Goal: Transaction & Acquisition: Purchase product/service

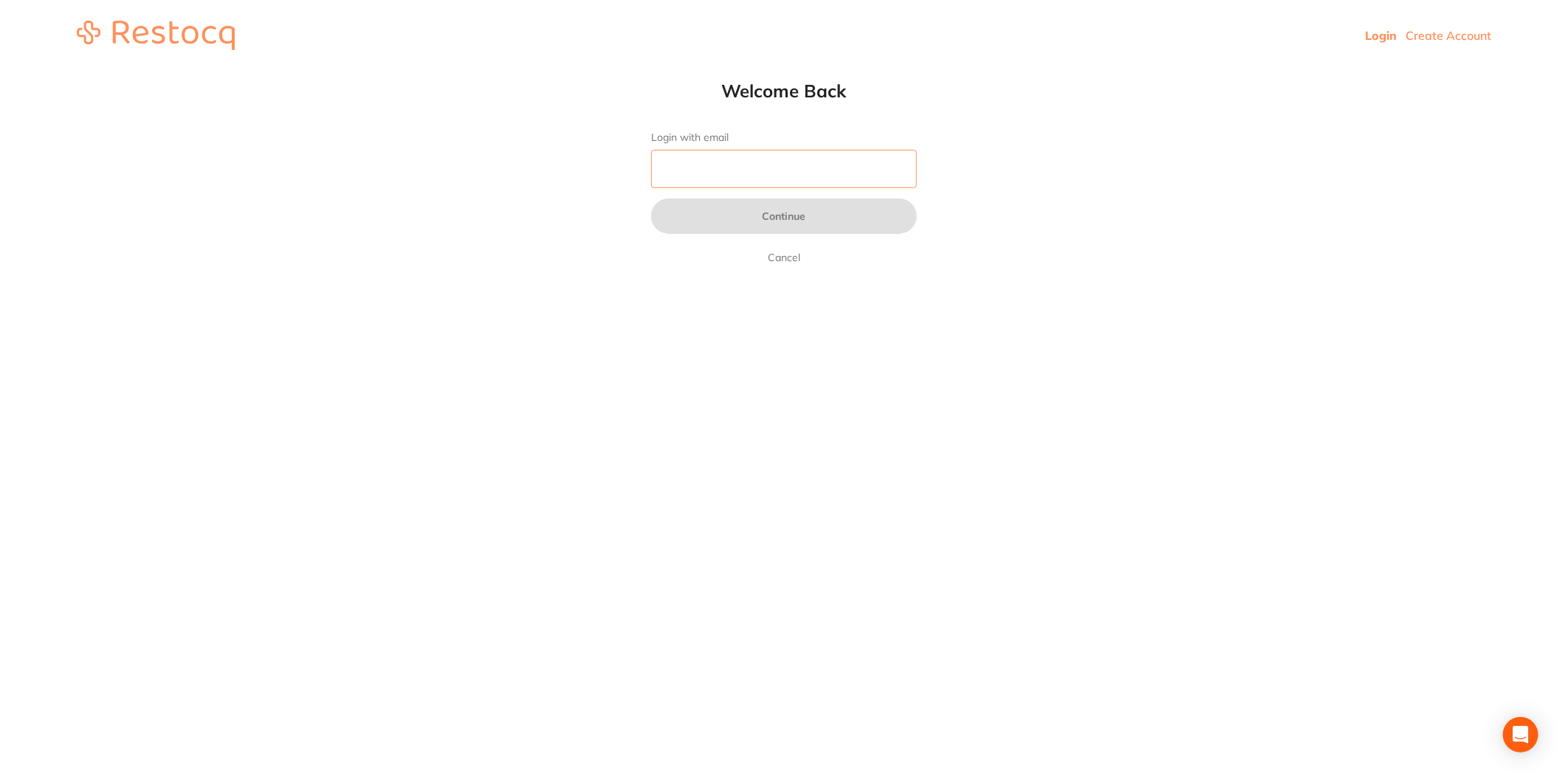
click at [698, 169] on input "Login with email" at bounding box center [784, 168] width 266 height 39
type input "[EMAIL_ADDRESS][DOMAIN_NAME]"
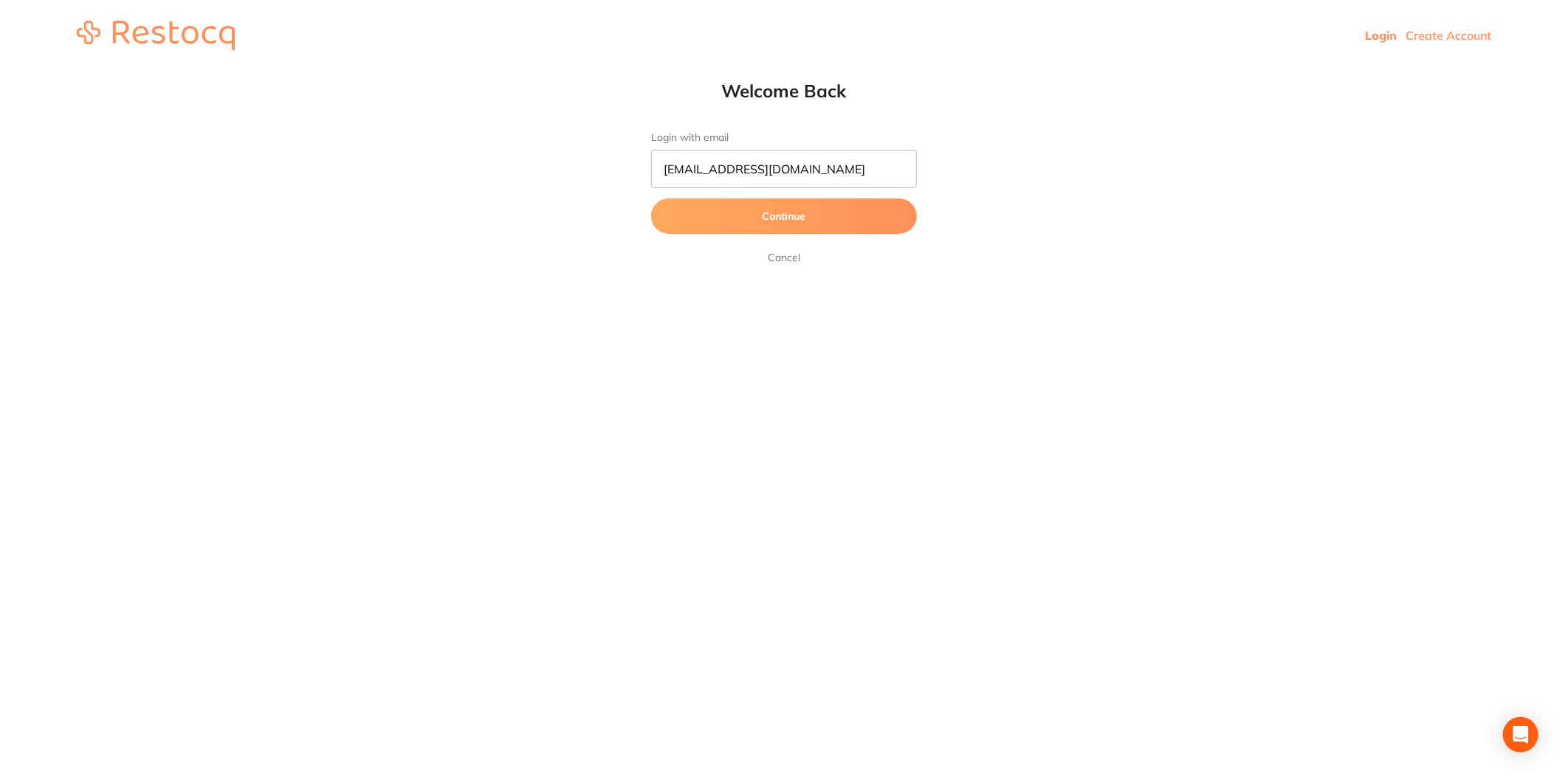
click at [728, 211] on button "Continue" at bounding box center [784, 217] width 266 height 36
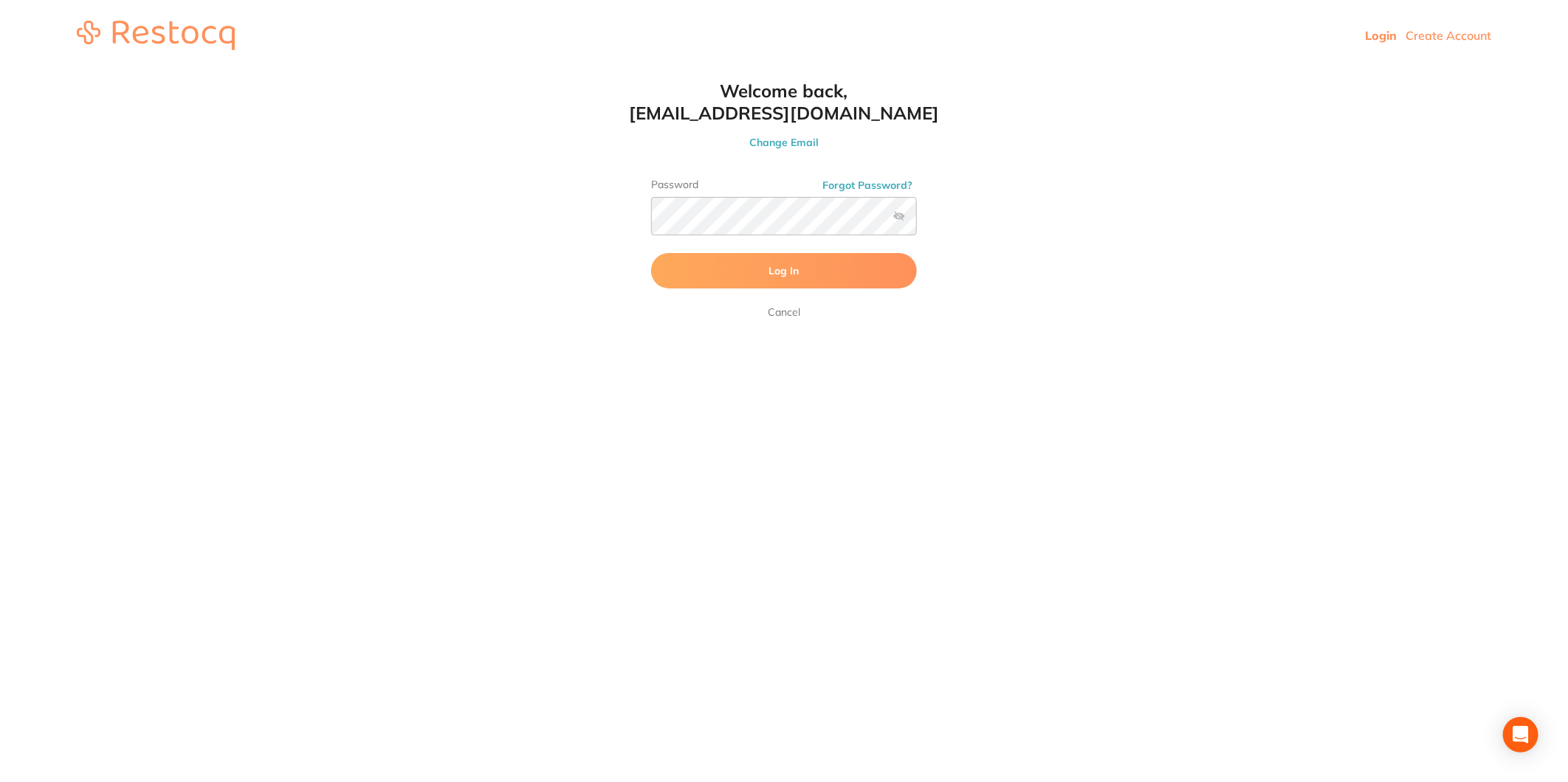
click at [720, 260] on button "Log In" at bounding box center [784, 271] width 266 height 36
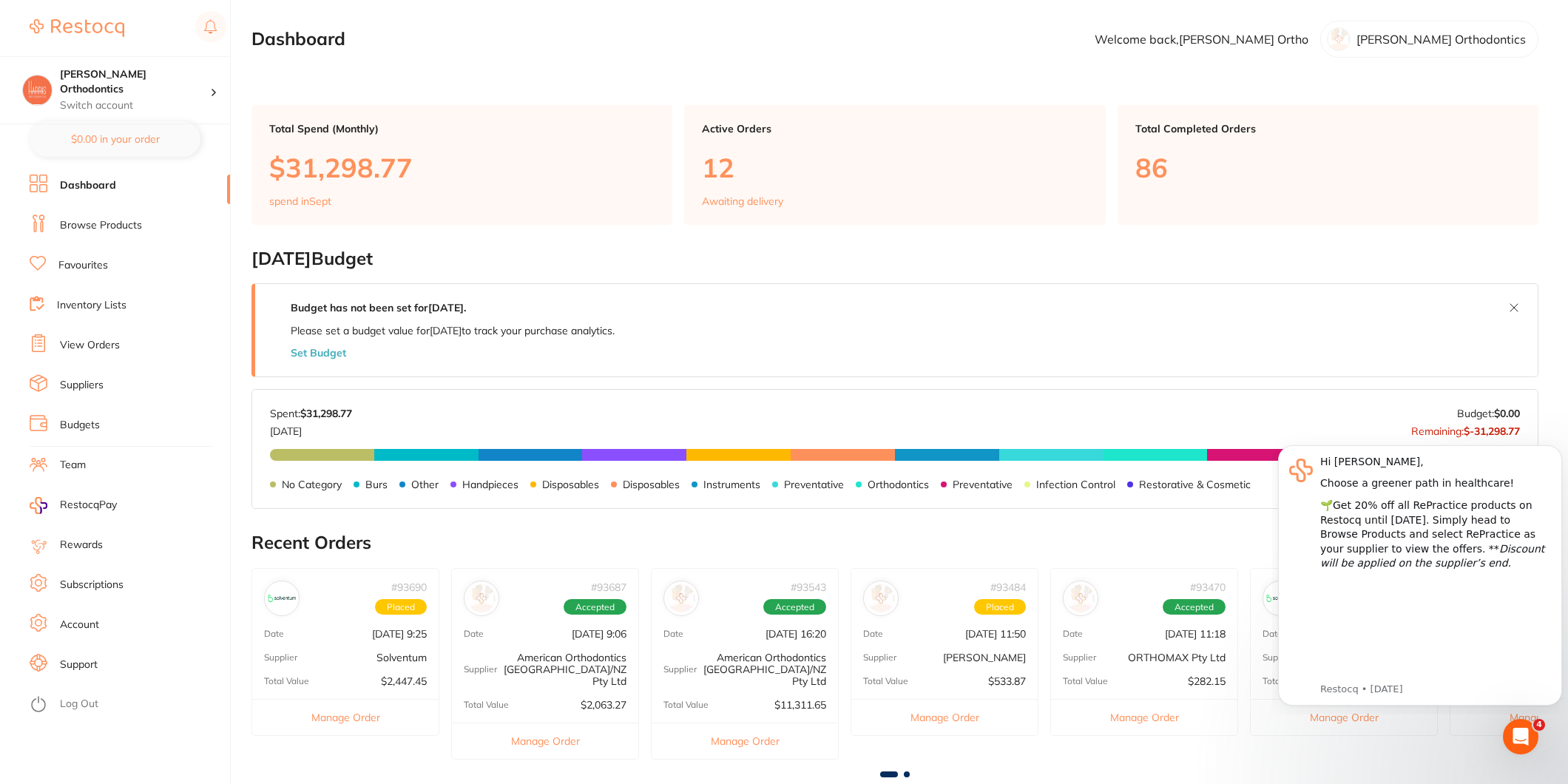
click at [92, 262] on link "Favourites" at bounding box center [83, 266] width 49 height 14
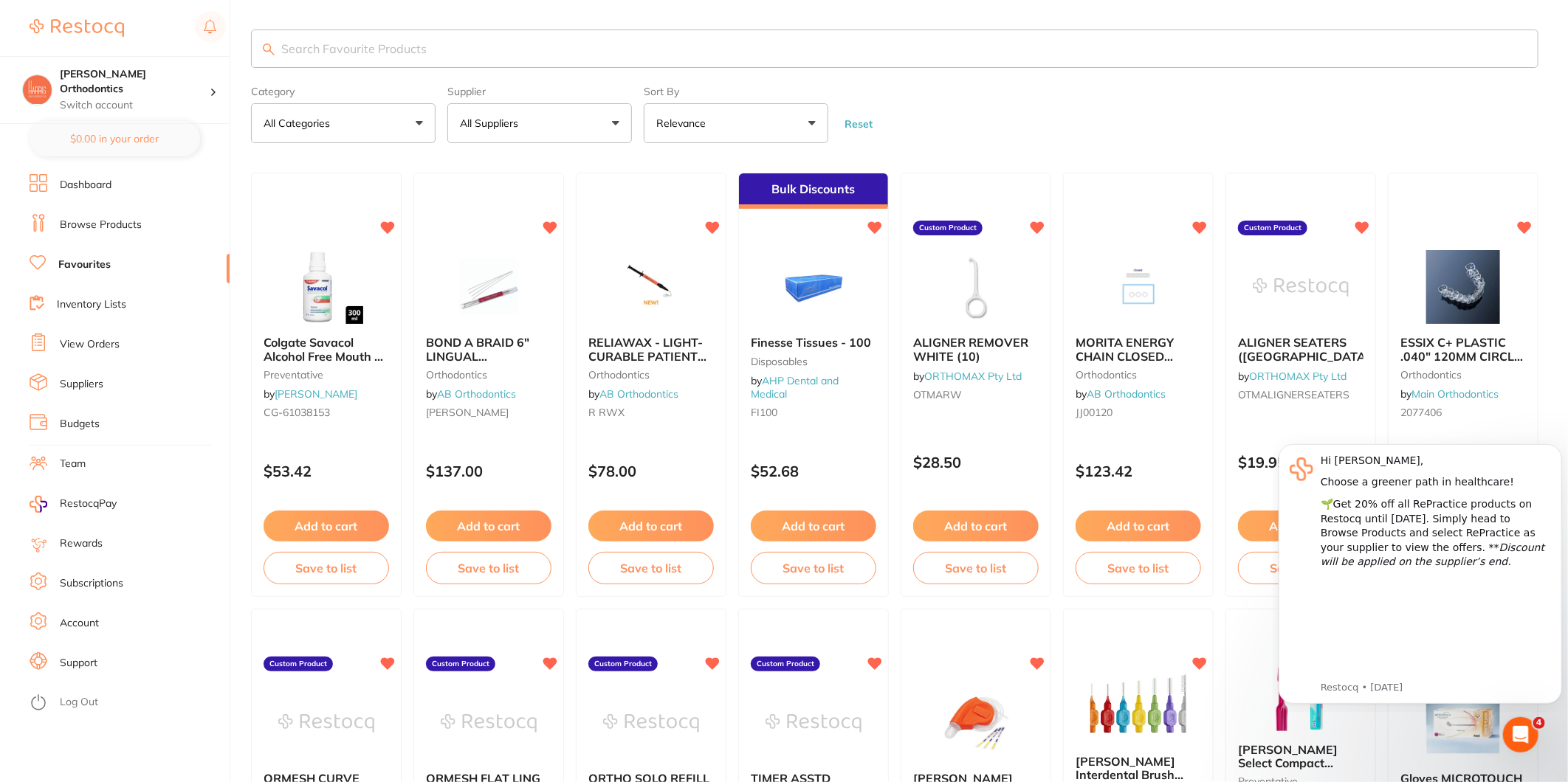
click at [492, 112] on button "All Suppliers" at bounding box center [539, 123] width 185 height 39
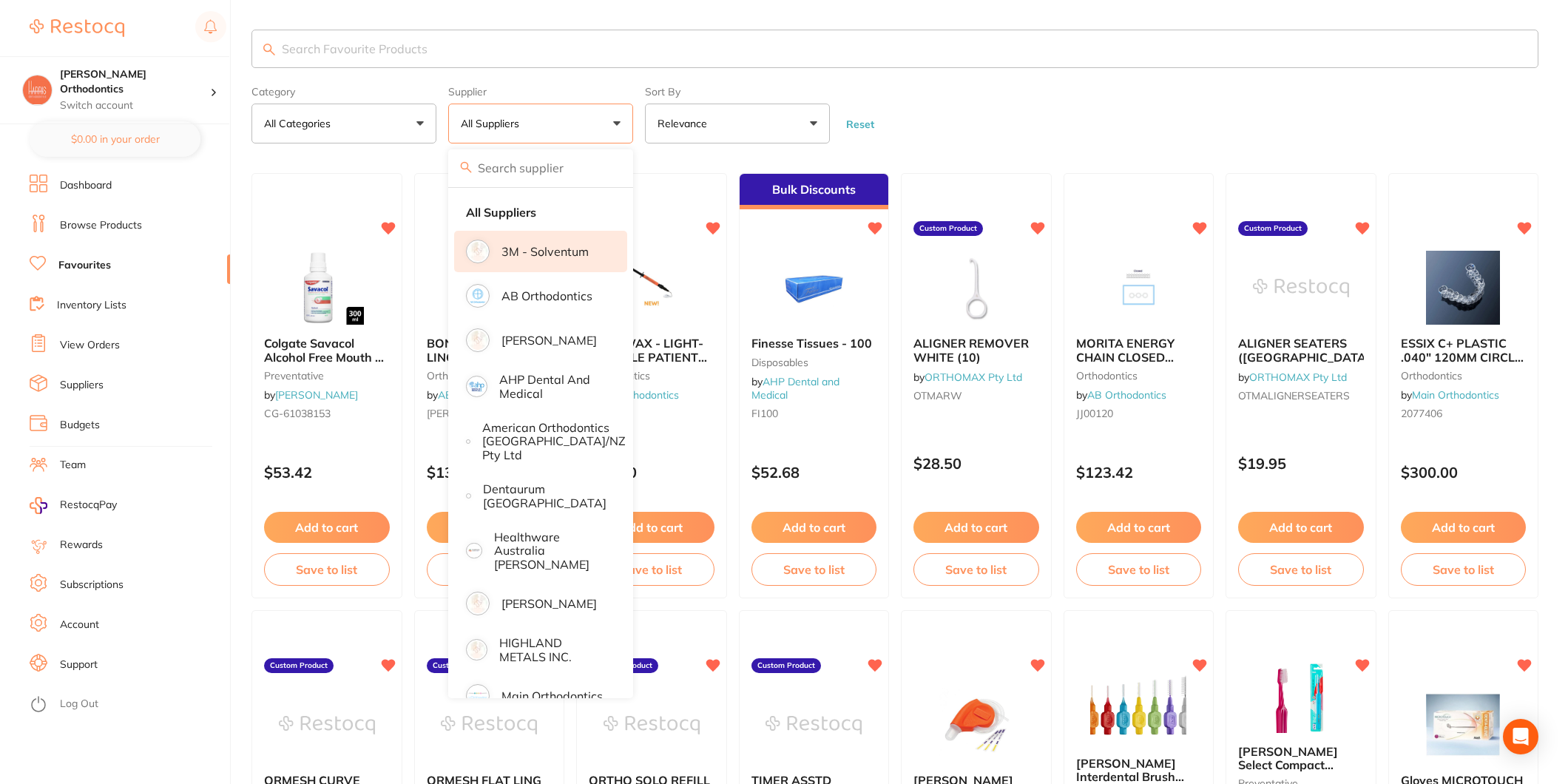
click at [544, 235] on li "3M - Solventum" at bounding box center [540, 251] width 173 height 41
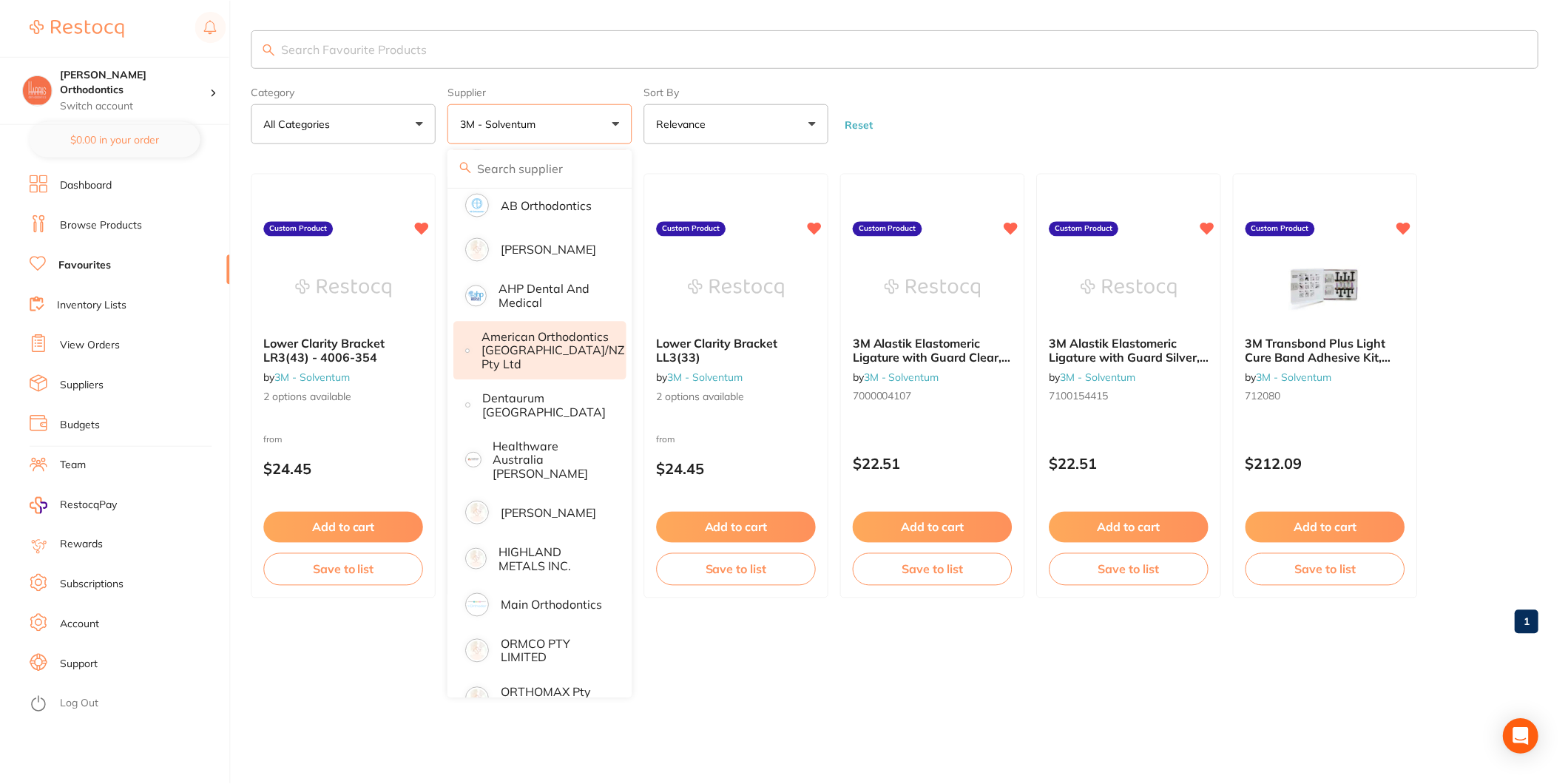
scroll to position [160, 0]
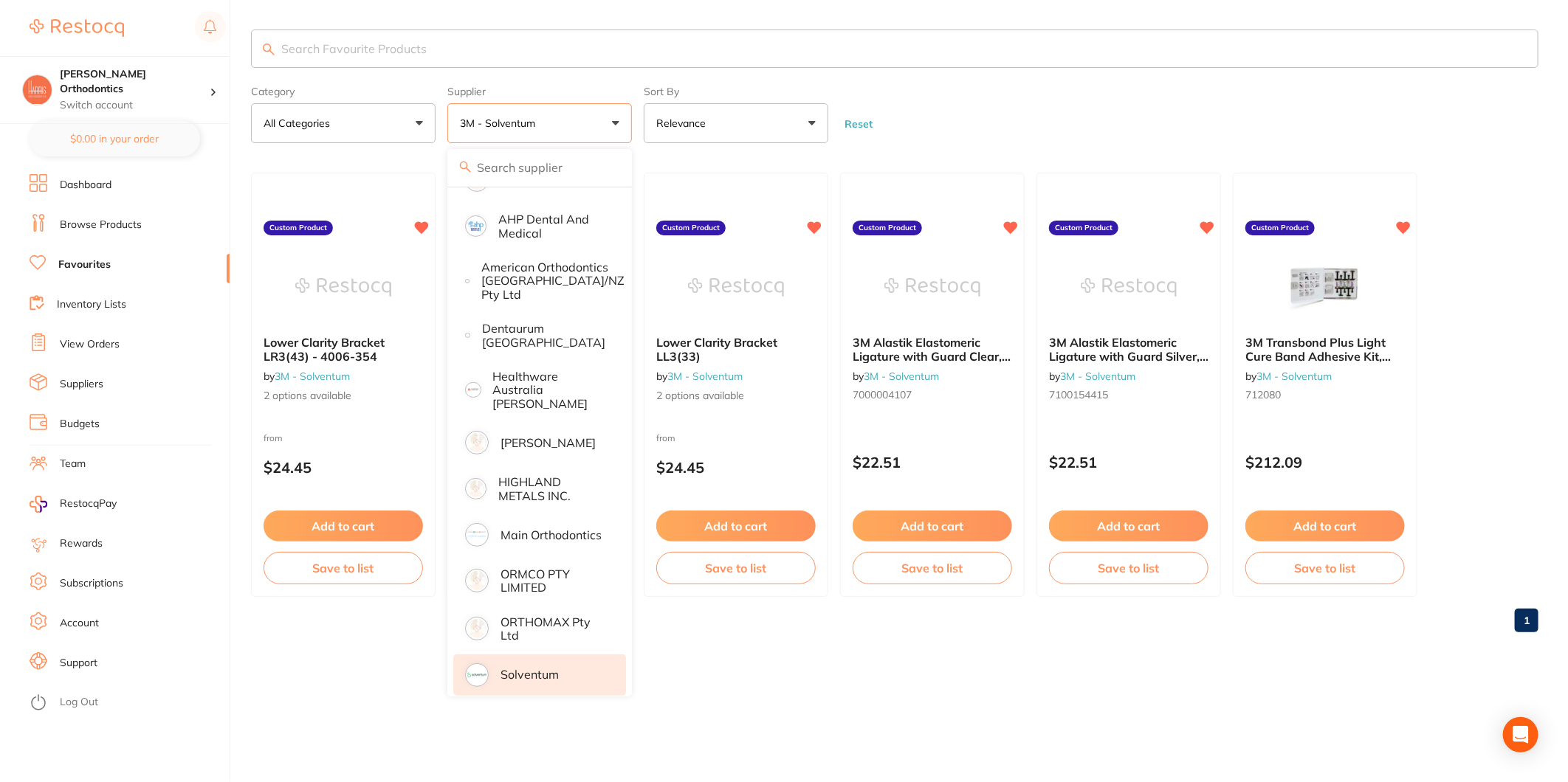
click at [518, 655] on li "Solventum" at bounding box center [539, 675] width 173 height 41
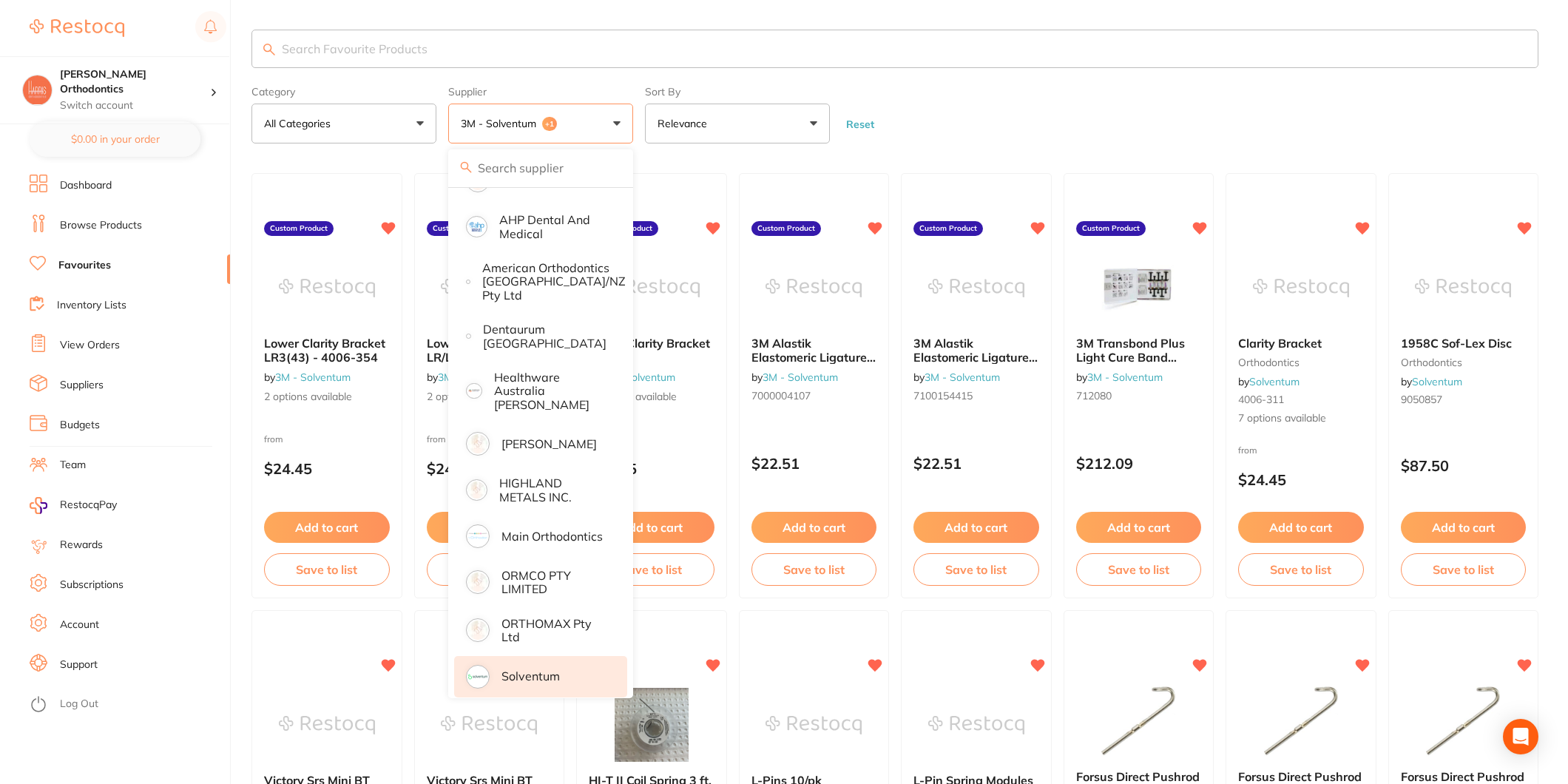
click at [1185, 87] on form "Category All Categories All Categories orthodontics Clear Category false All Ca…" at bounding box center [895, 111] width 1287 height 64
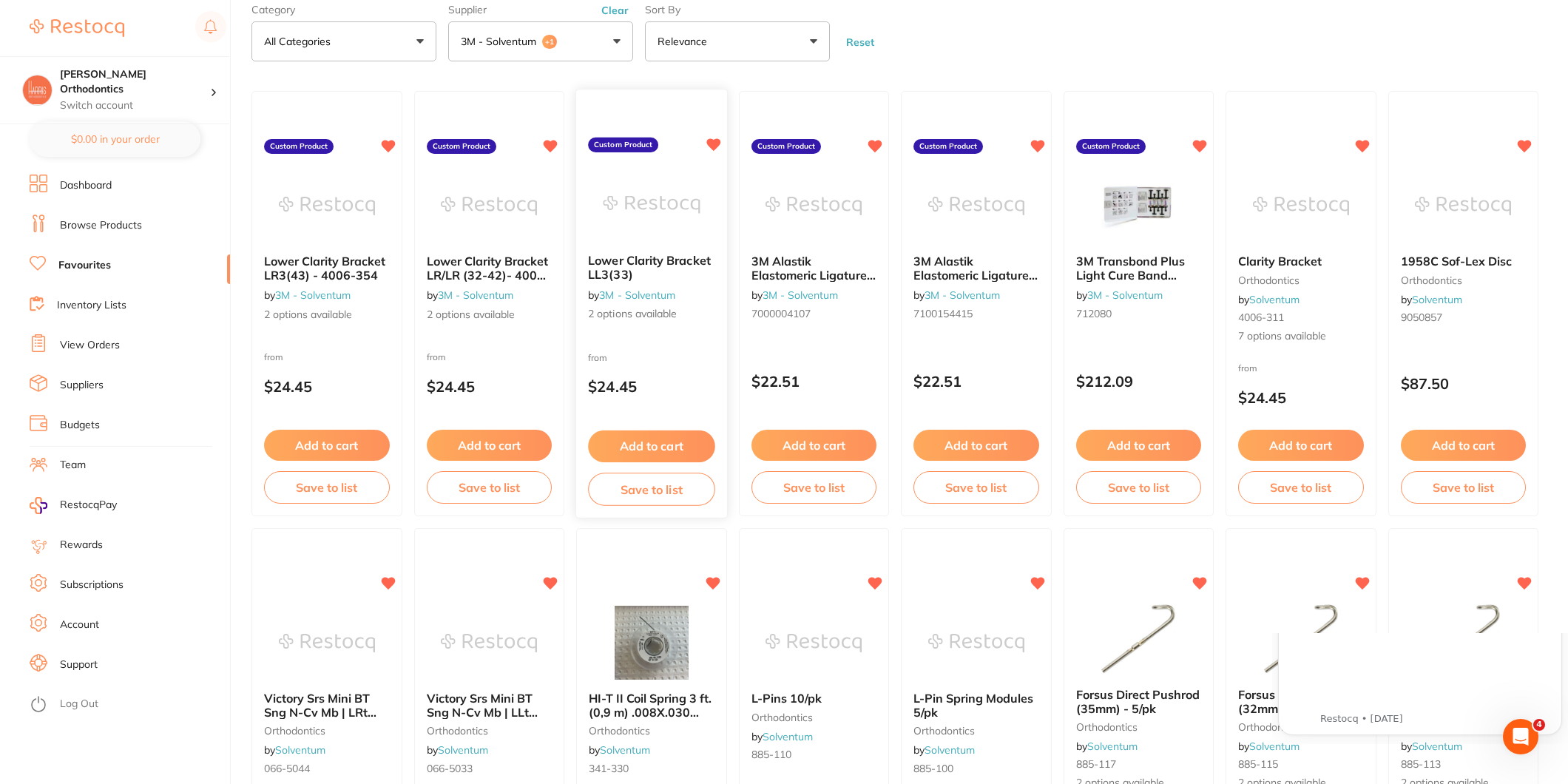
scroll to position [0, 0]
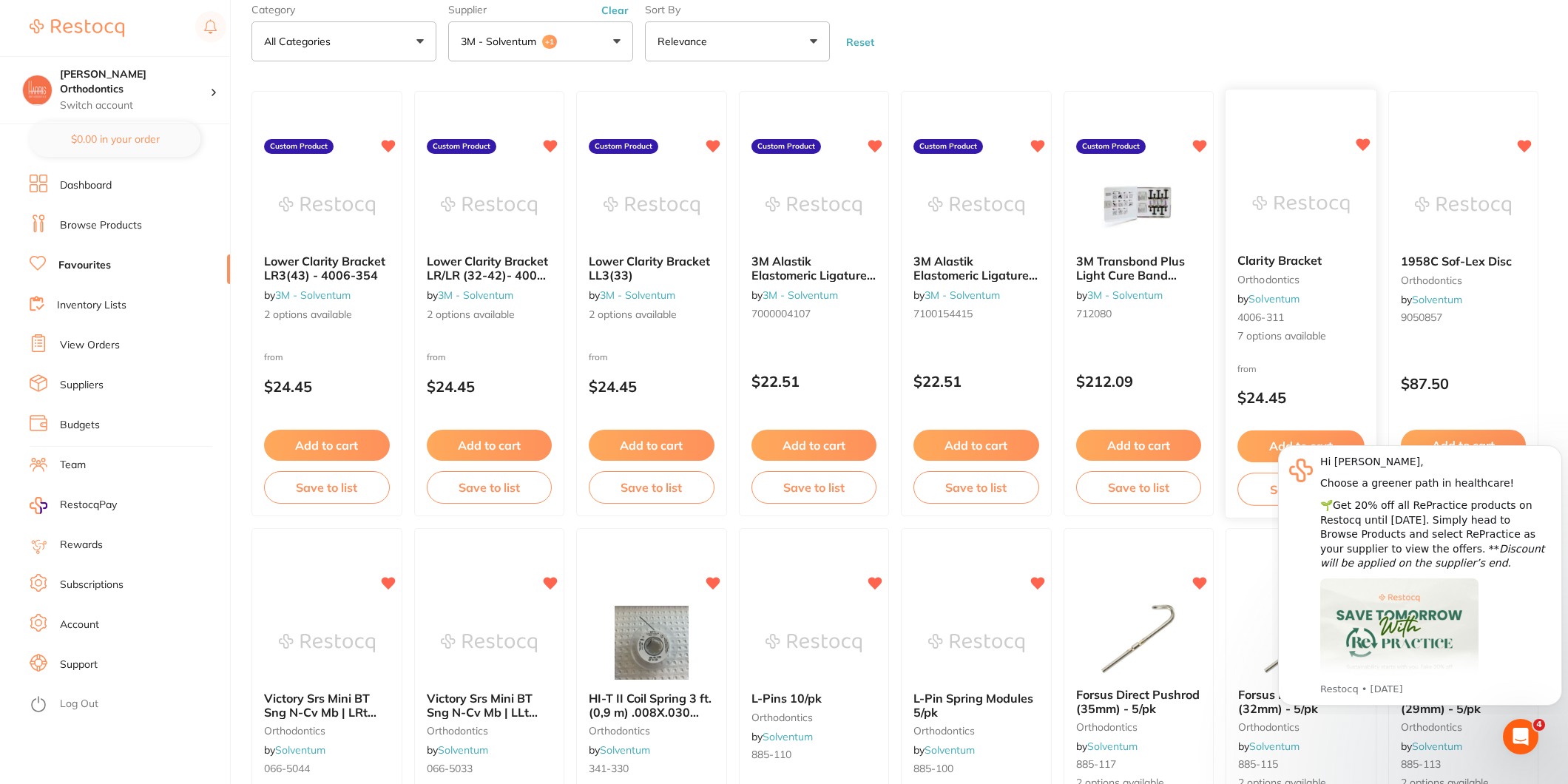
click at [1310, 196] on img at bounding box center [1301, 205] width 97 height 75
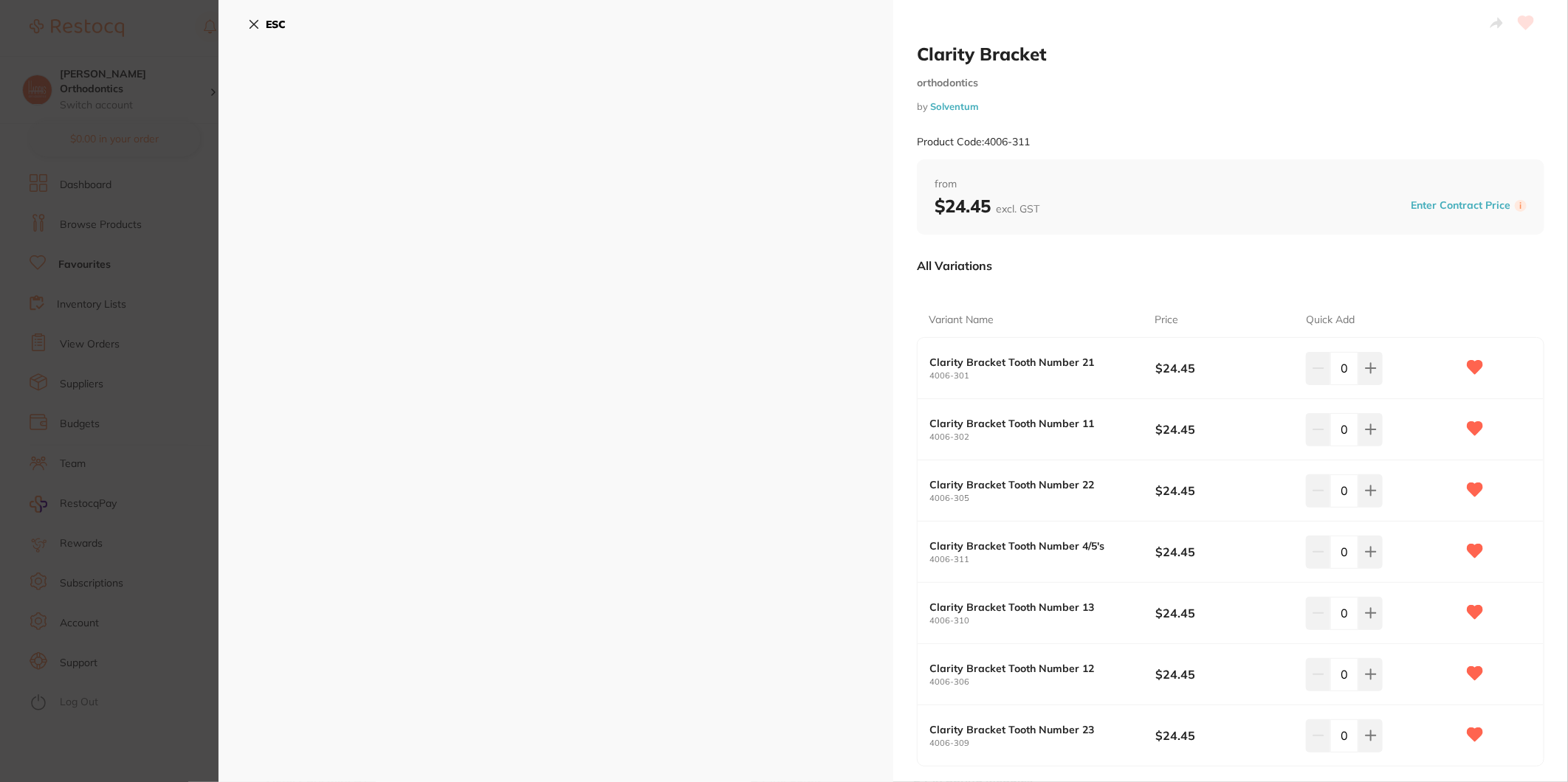
click at [266, 27] on b "ESC" at bounding box center [276, 24] width 20 height 13
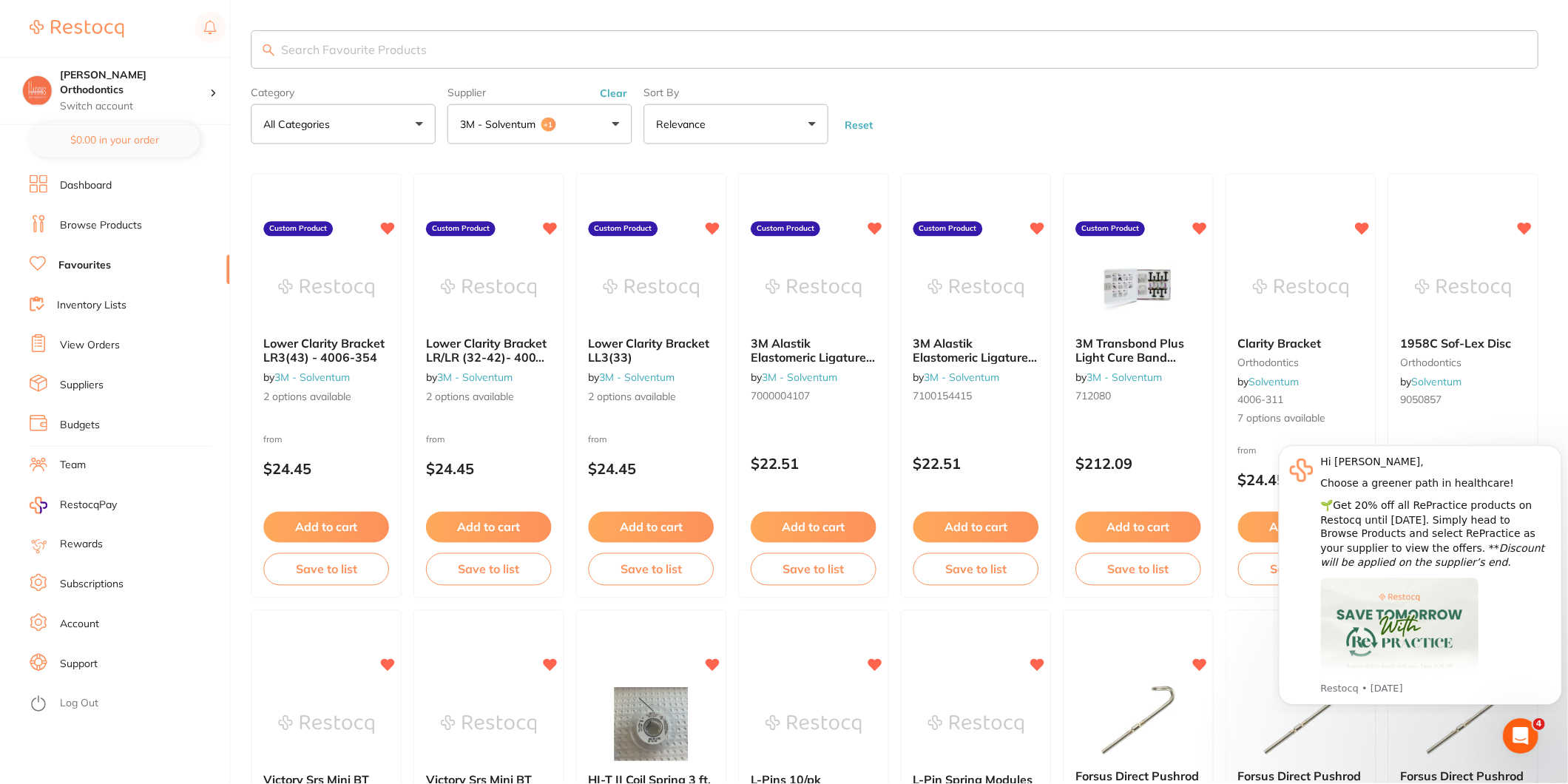
scroll to position [82, 0]
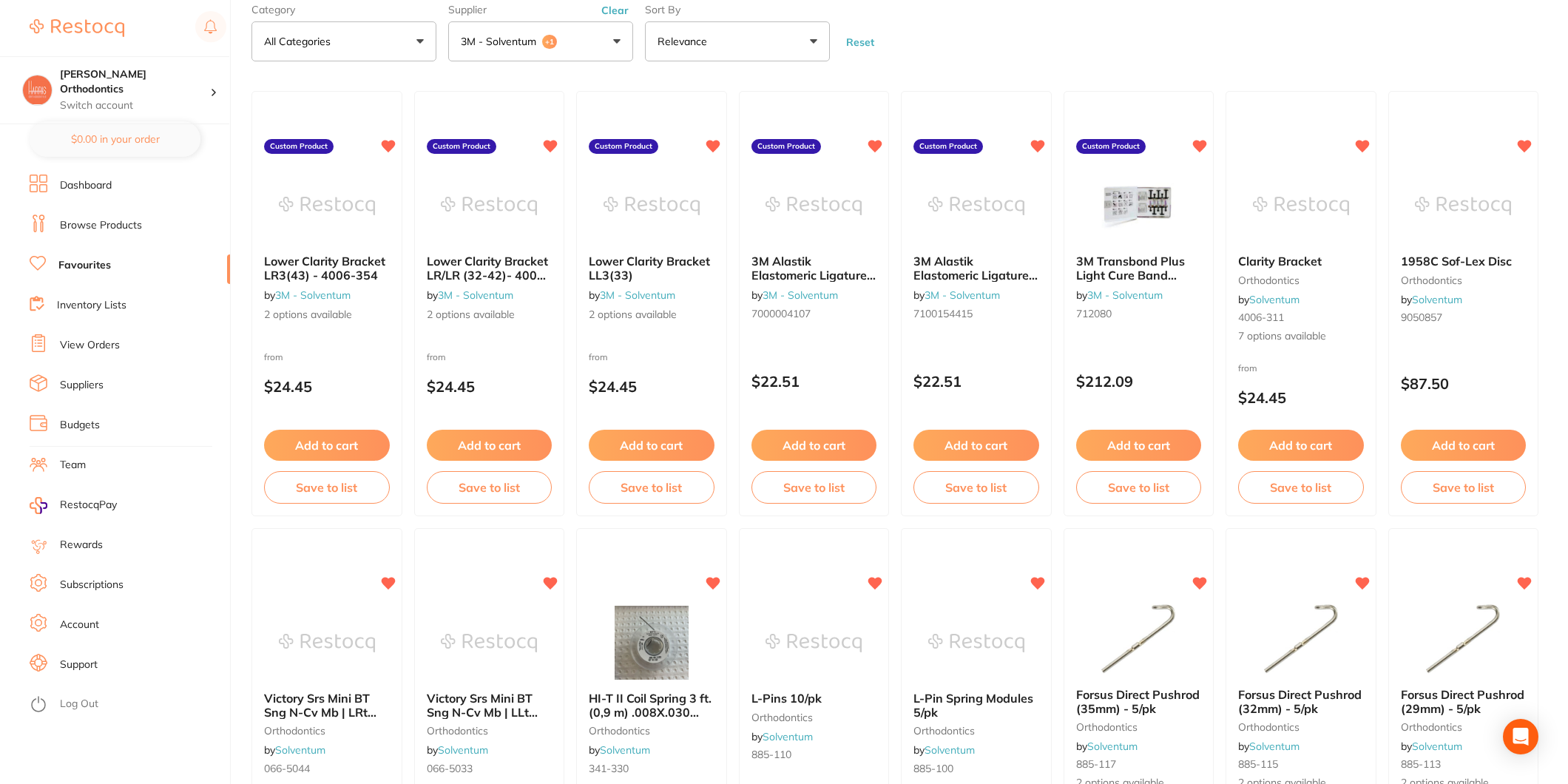
click at [85, 386] on link "Suppliers" at bounding box center [82, 385] width 44 height 14
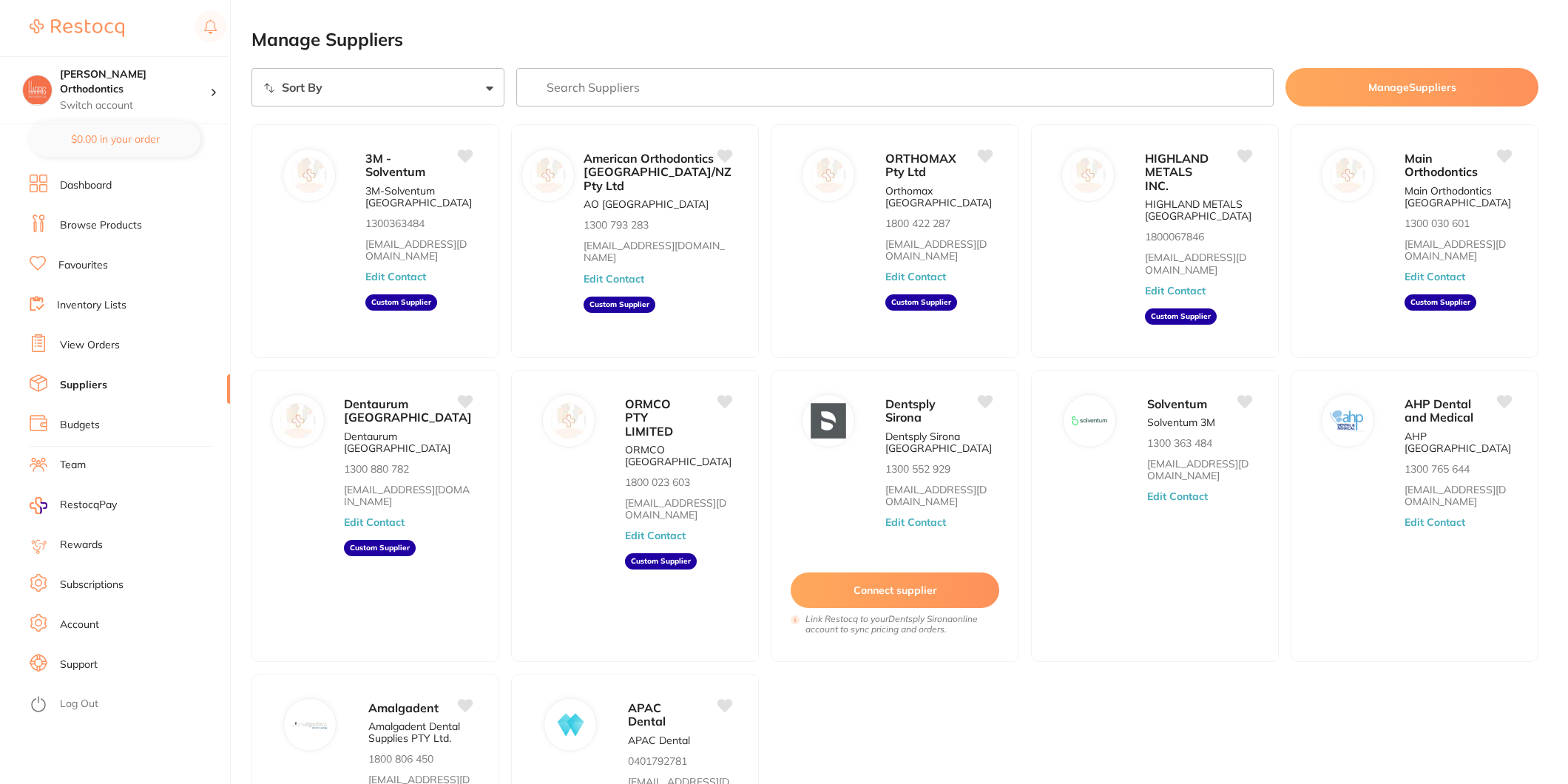
click at [94, 348] on link "View Orders" at bounding box center [90, 346] width 60 height 14
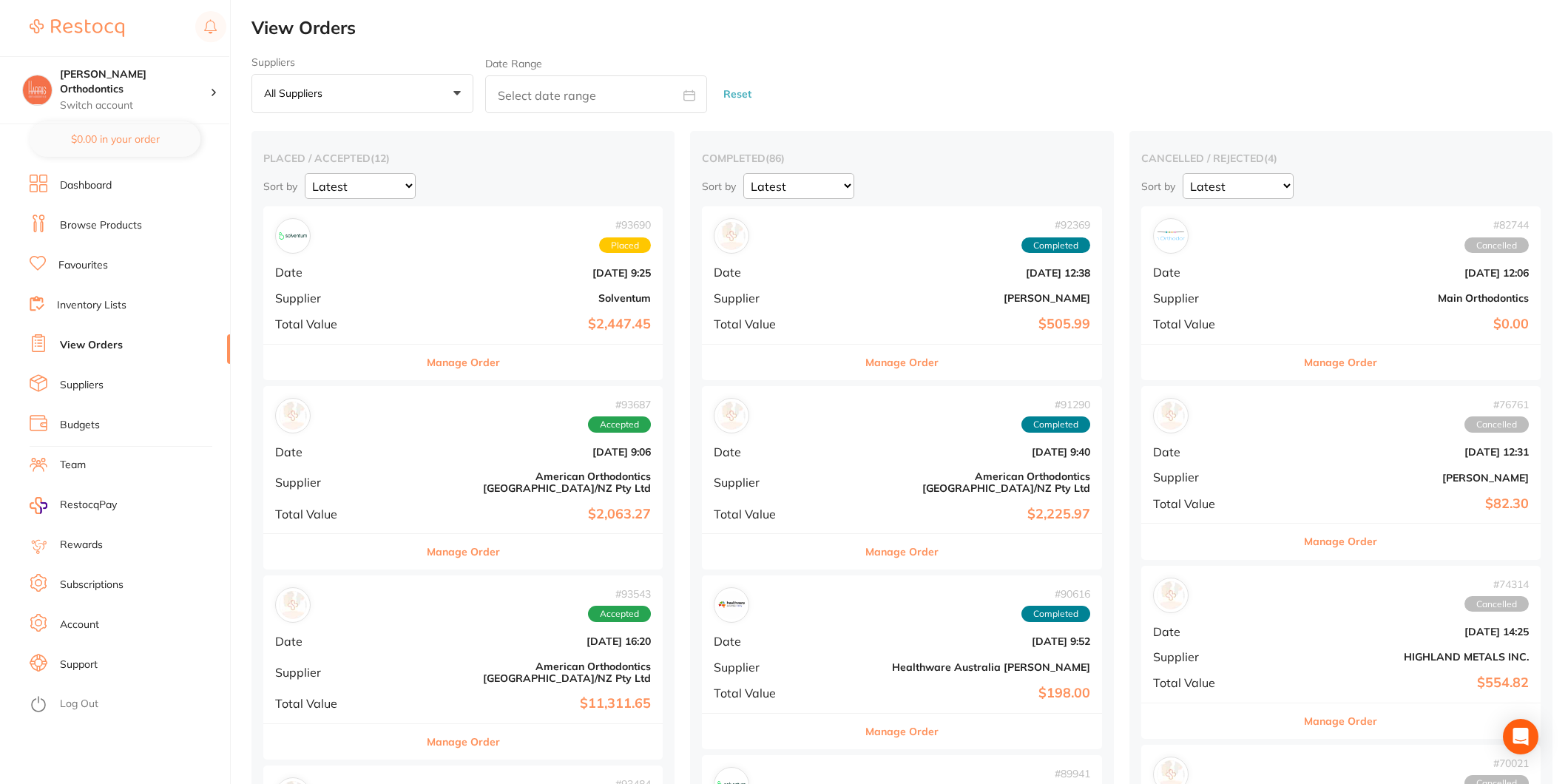
click at [477, 320] on b "$2,447.45" at bounding box center [530, 324] width 242 height 15
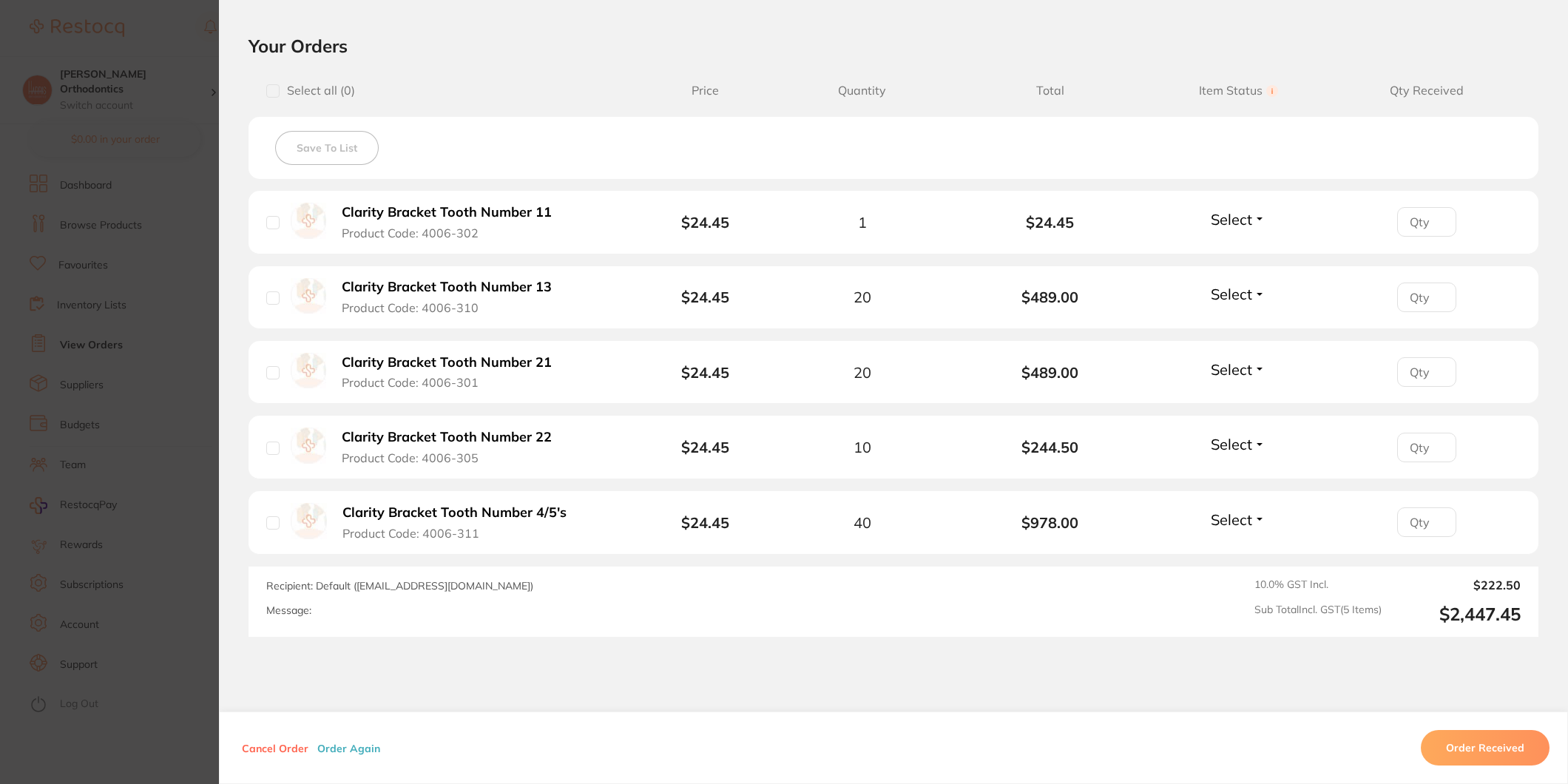
click at [1488, 740] on button "Order Received" at bounding box center [1485, 748] width 128 height 36
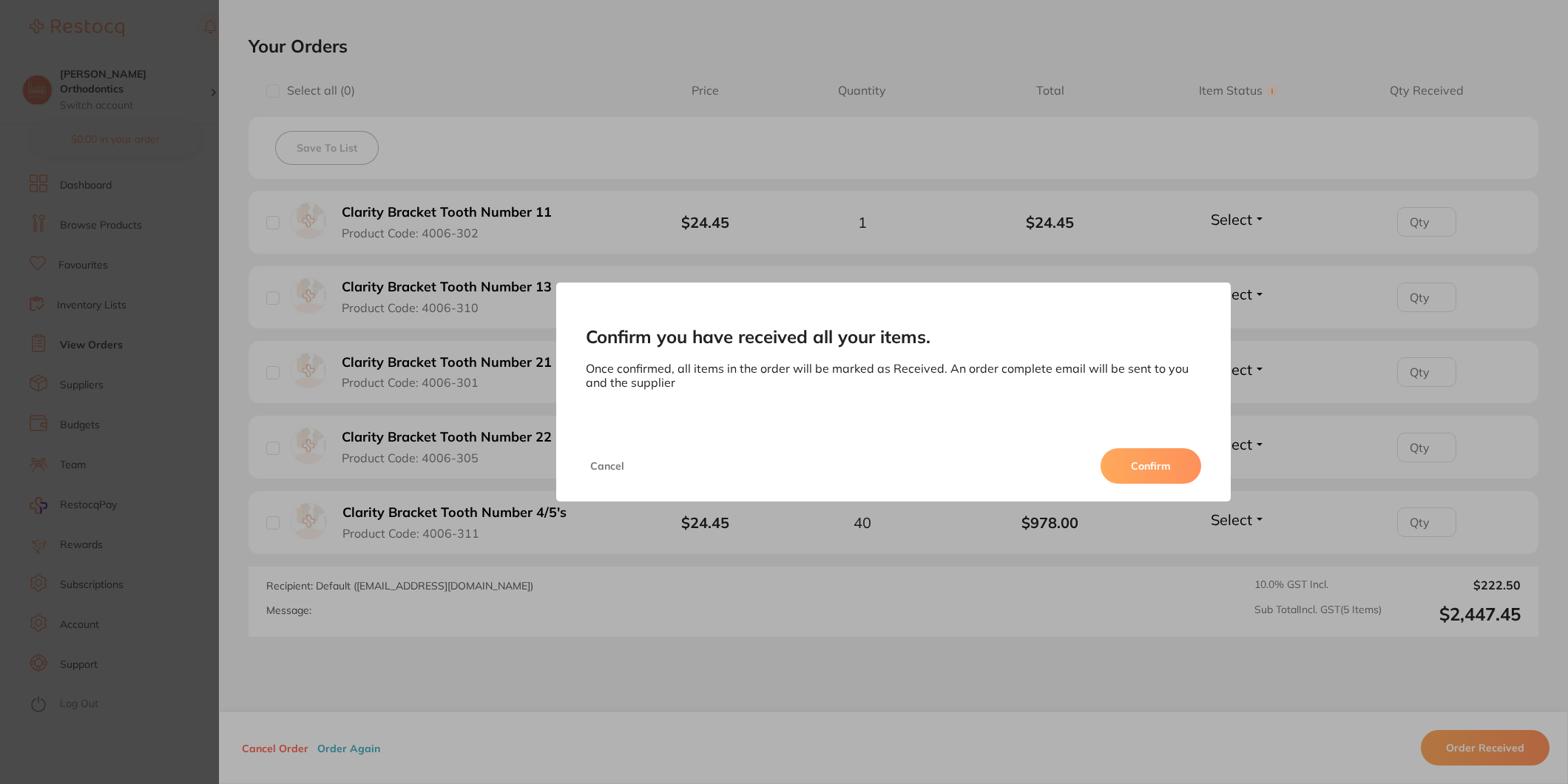
click at [1143, 476] on button "Confirm" at bounding box center [1151, 466] width 101 height 36
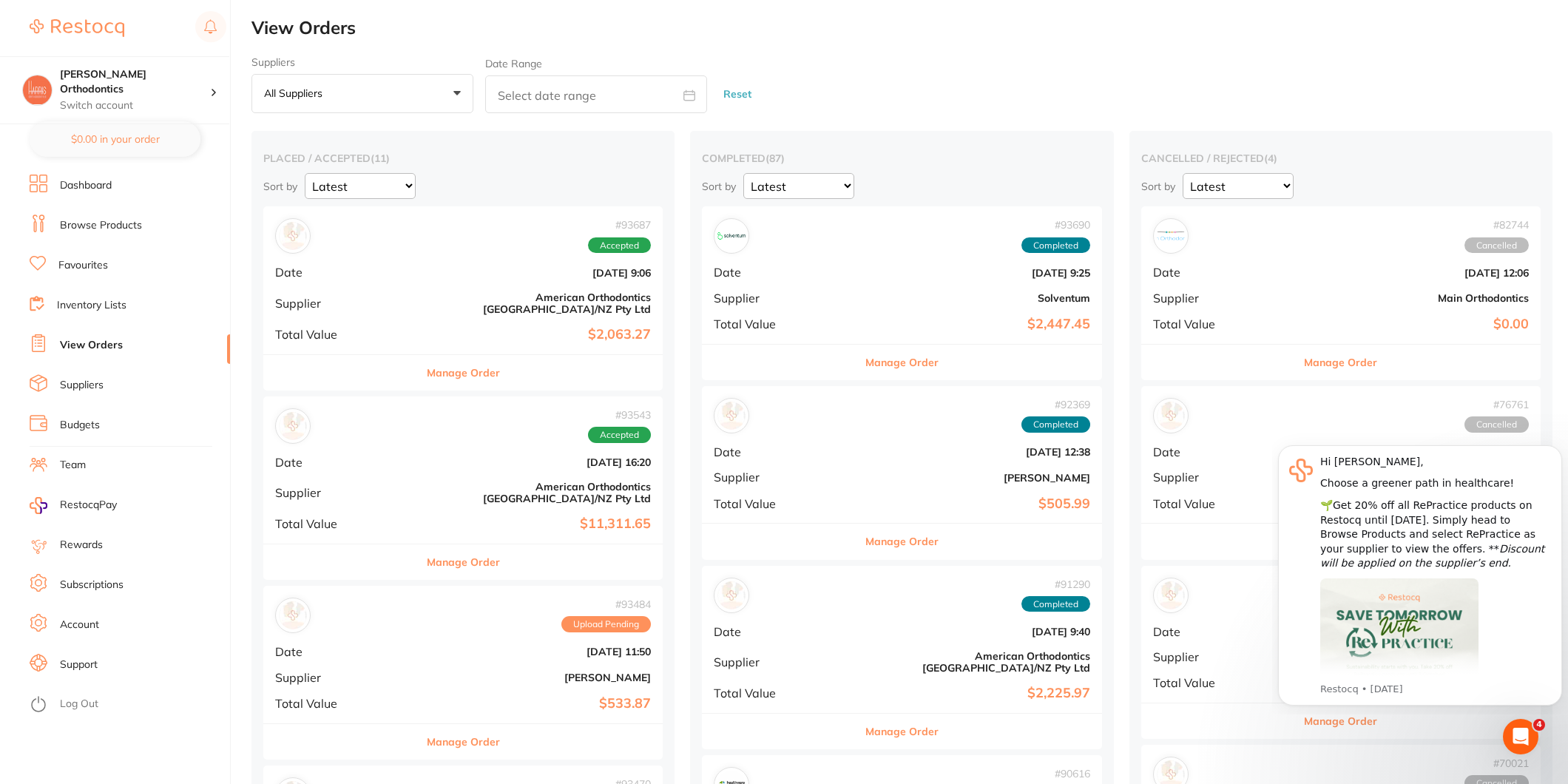
click at [103, 259] on link "Favourites" at bounding box center [83, 266] width 49 height 14
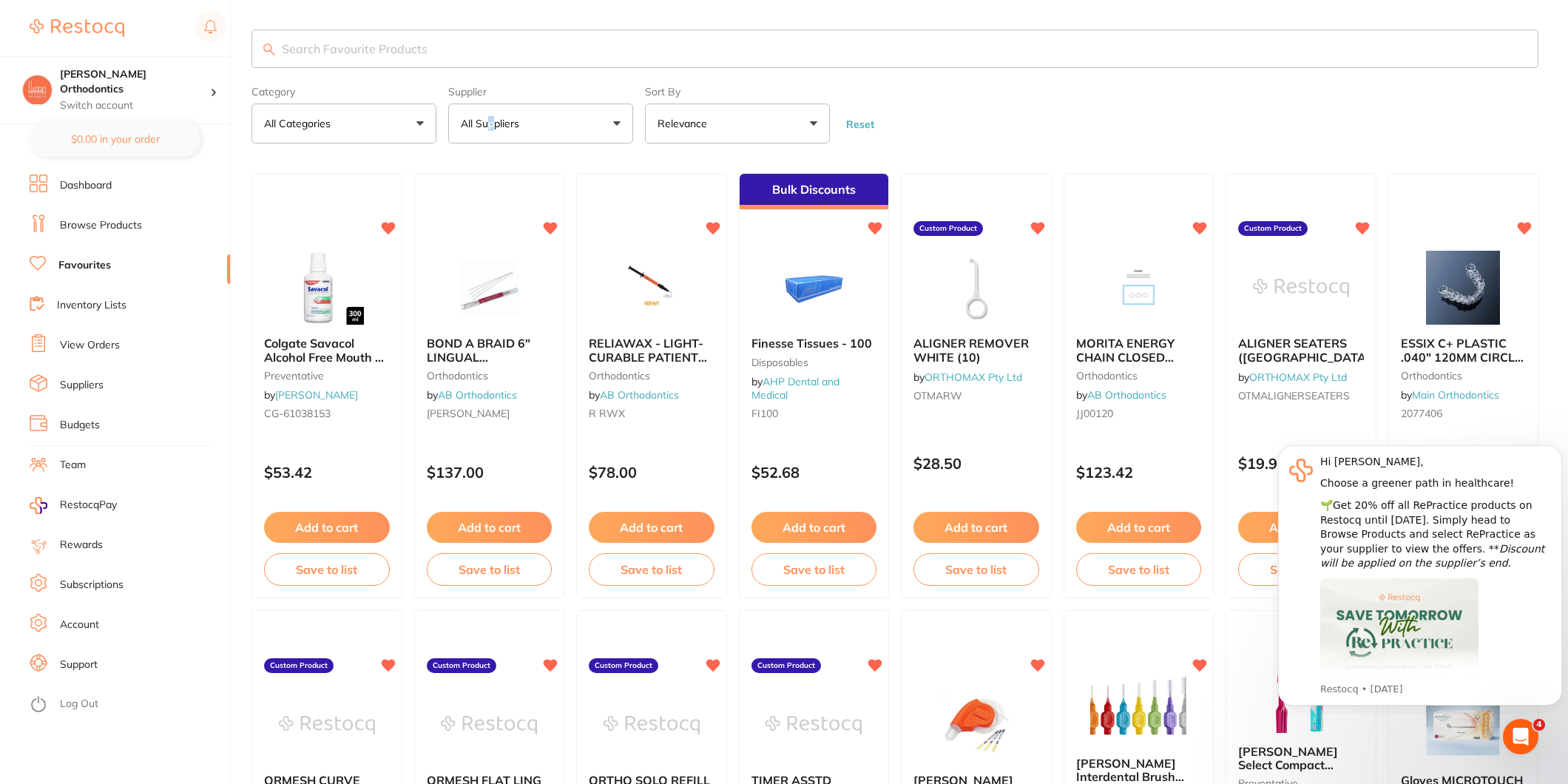
click at [491, 124] on p "All Suppliers" at bounding box center [493, 123] width 65 height 14
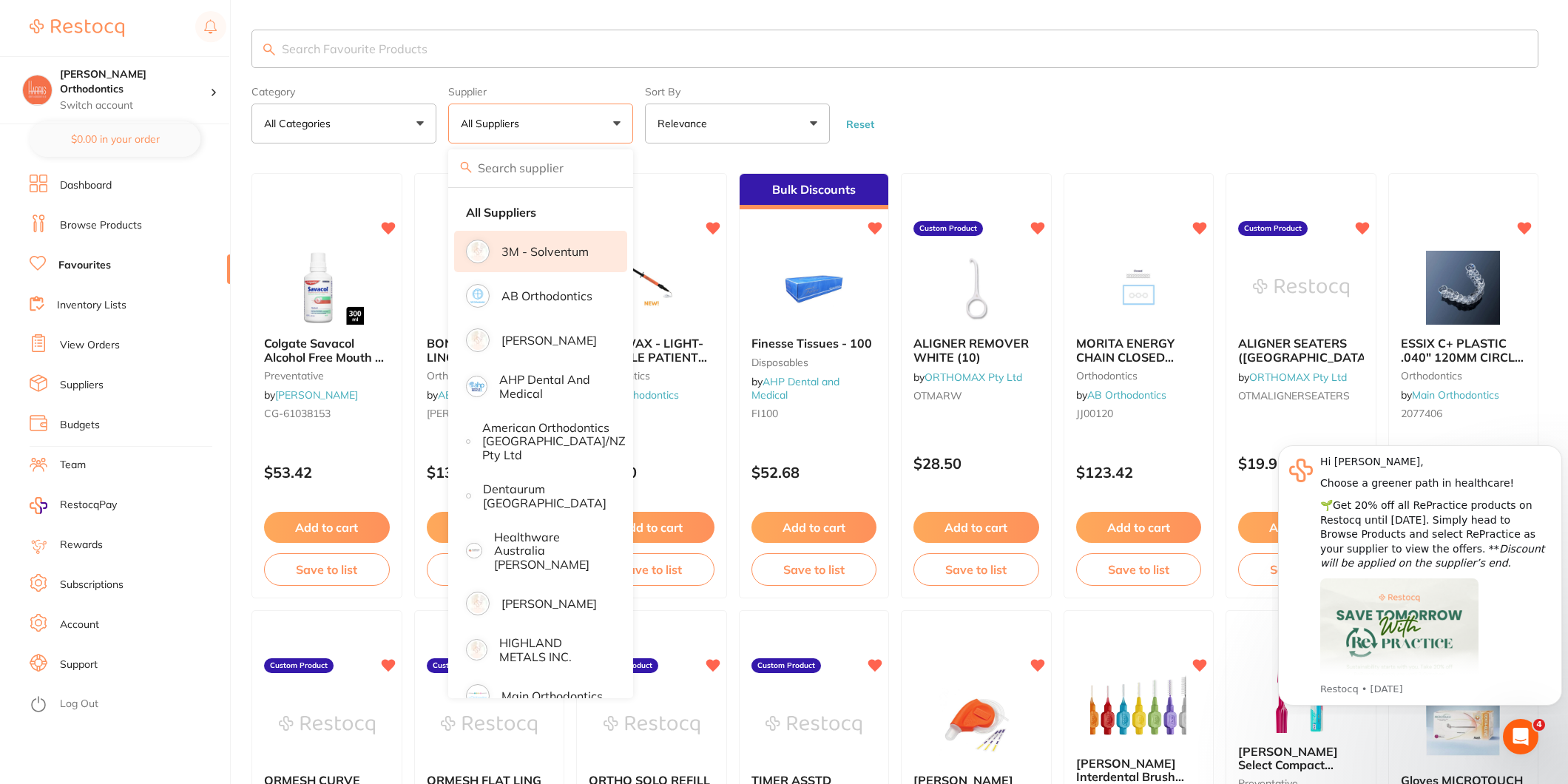
drag, startPoint x: 491, startPoint y: 124, endPoint x: 531, endPoint y: 246, distance: 128.4
click at [531, 246] on p "3M - Solventum" at bounding box center [545, 251] width 87 height 13
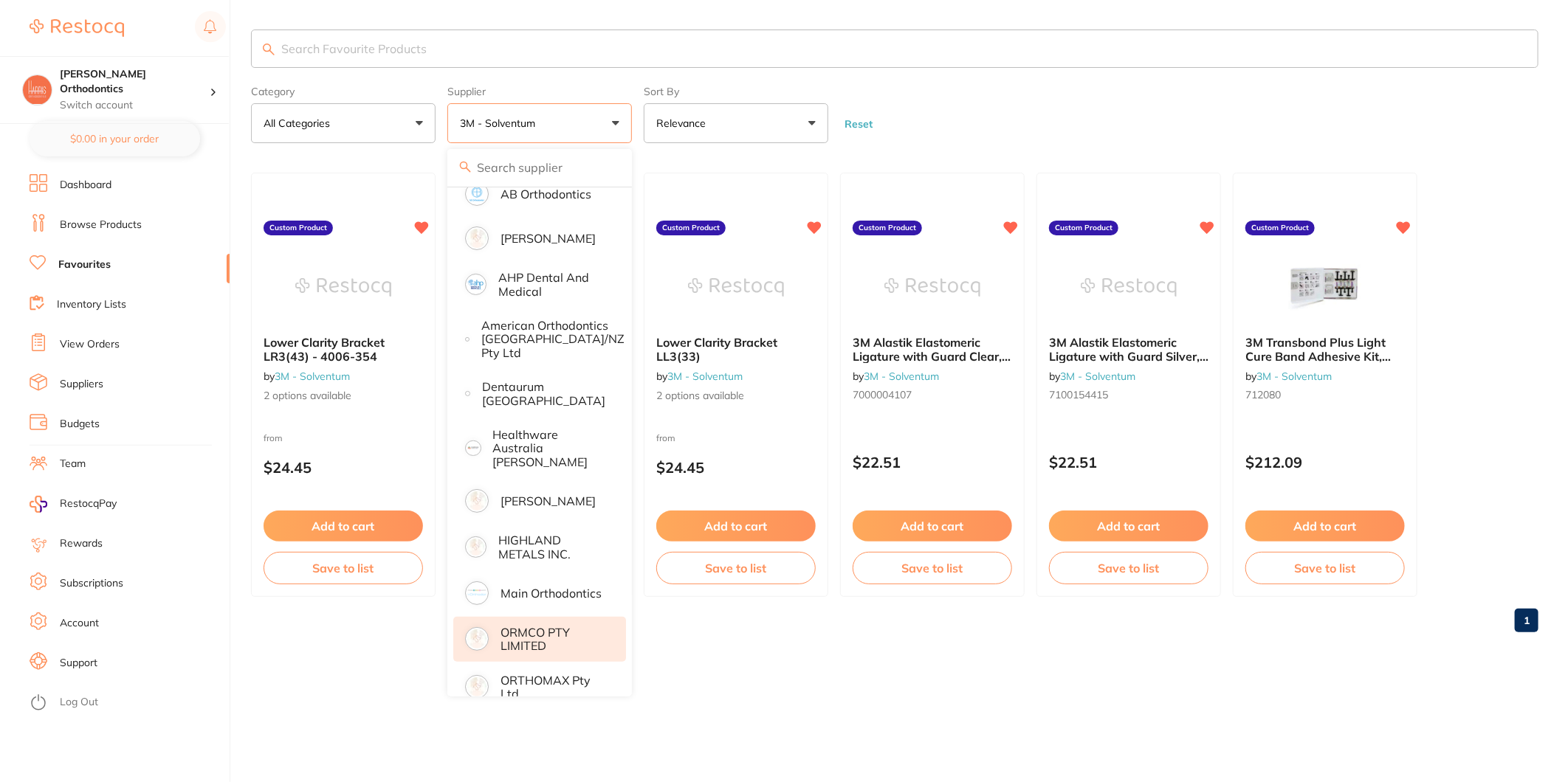
scroll to position [159, 0]
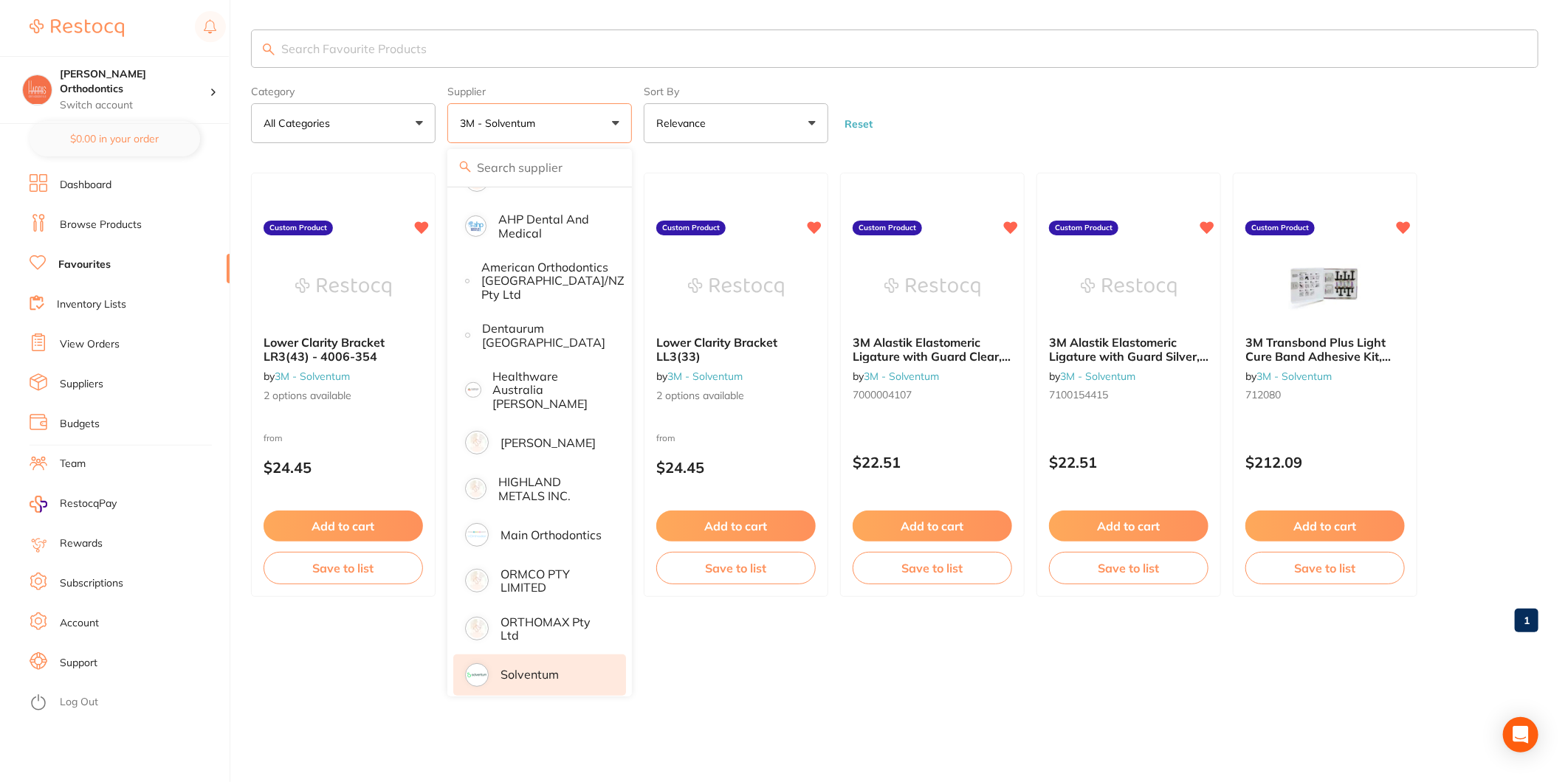
click at [547, 668] on p "Solventum" at bounding box center [530, 675] width 58 height 13
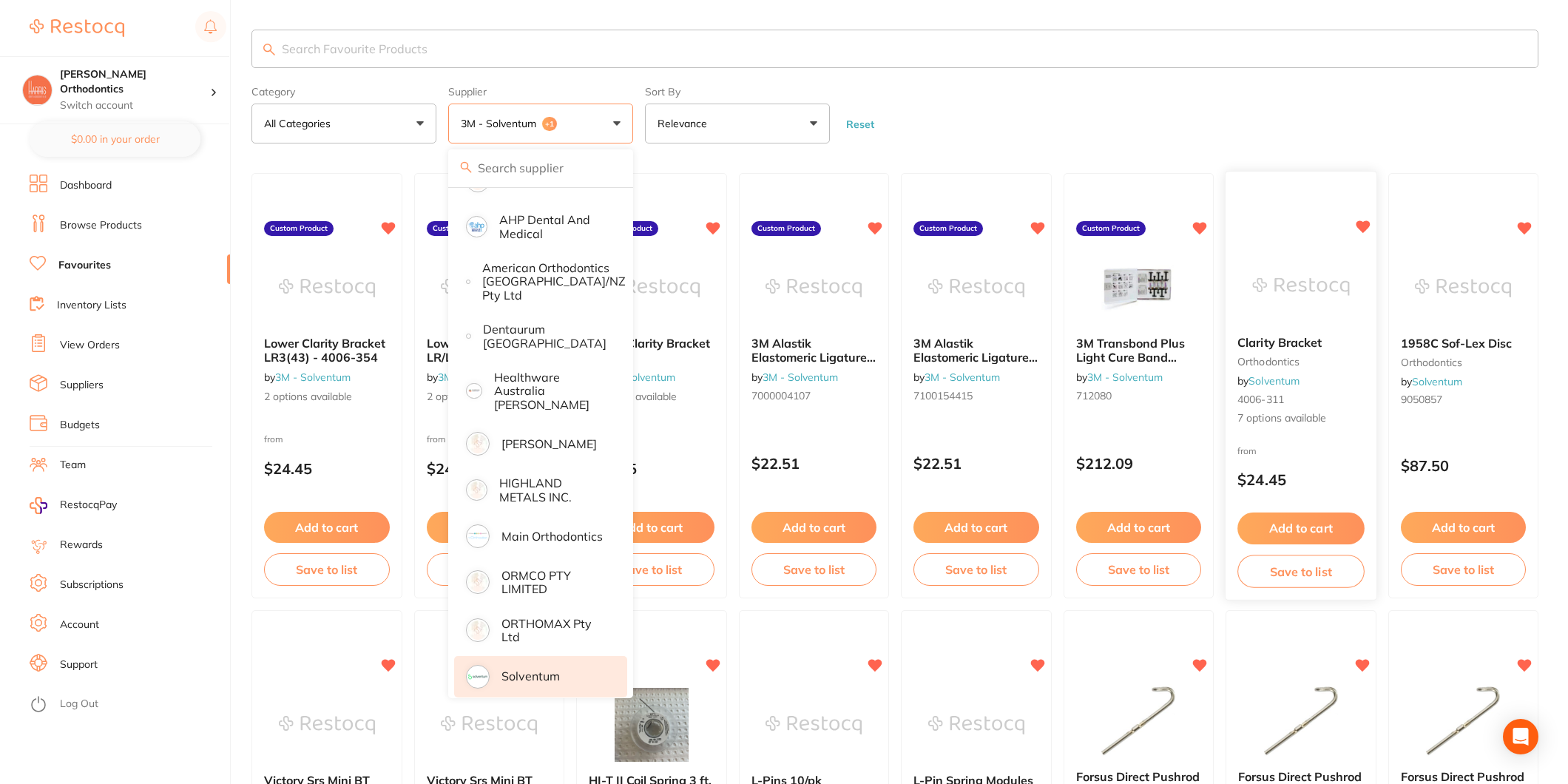
click at [1310, 393] on small "4006-311" at bounding box center [1300, 399] width 127 height 12
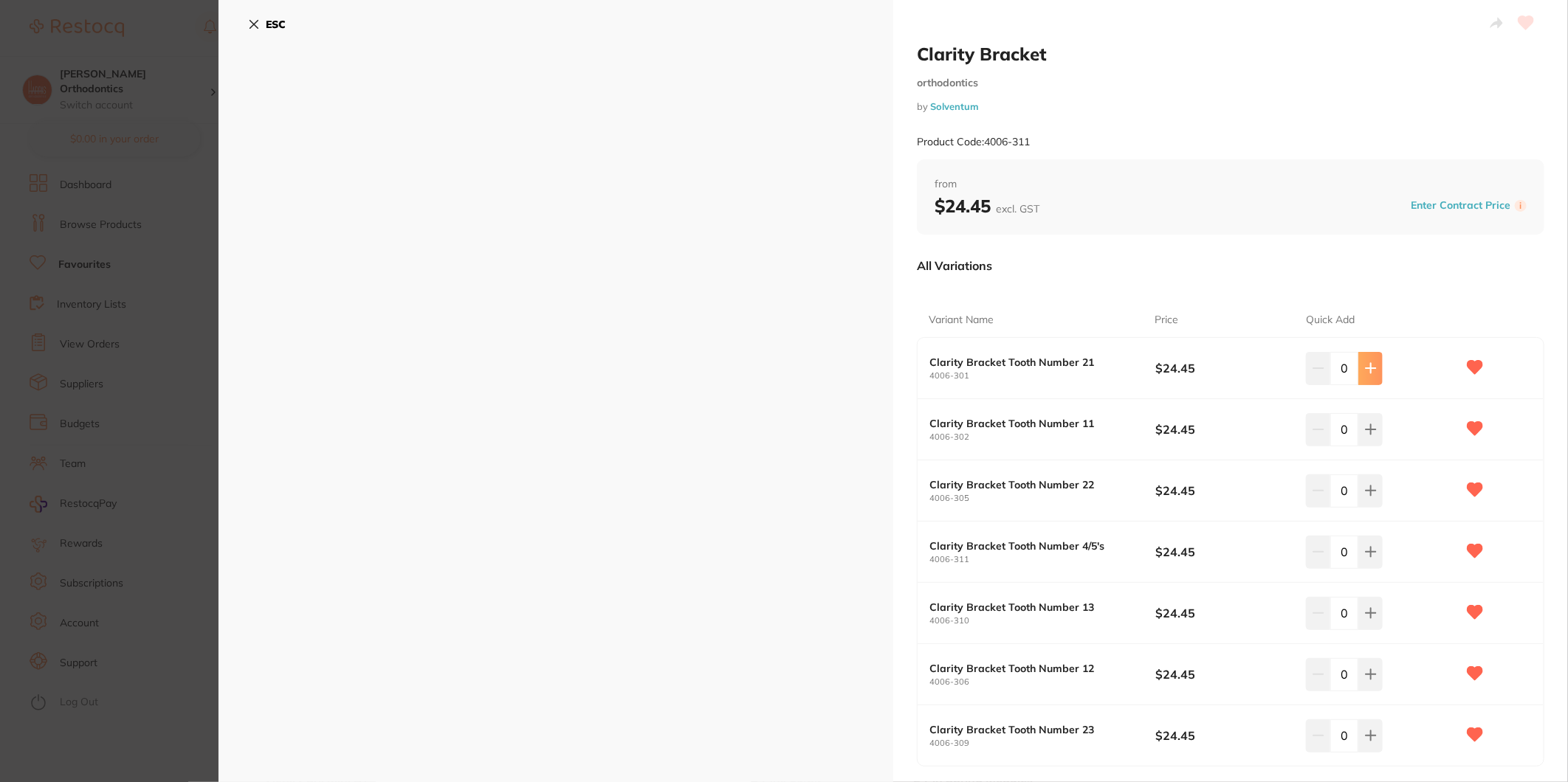
click at [1365, 371] on icon at bounding box center [1370, 368] width 12 height 12
click at [1366, 370] on icon at bounding box center [1370, 368] width 12 height 12
click at [1331, 366] on input "4" at bounding box center [1344, 368] width 28 height 32
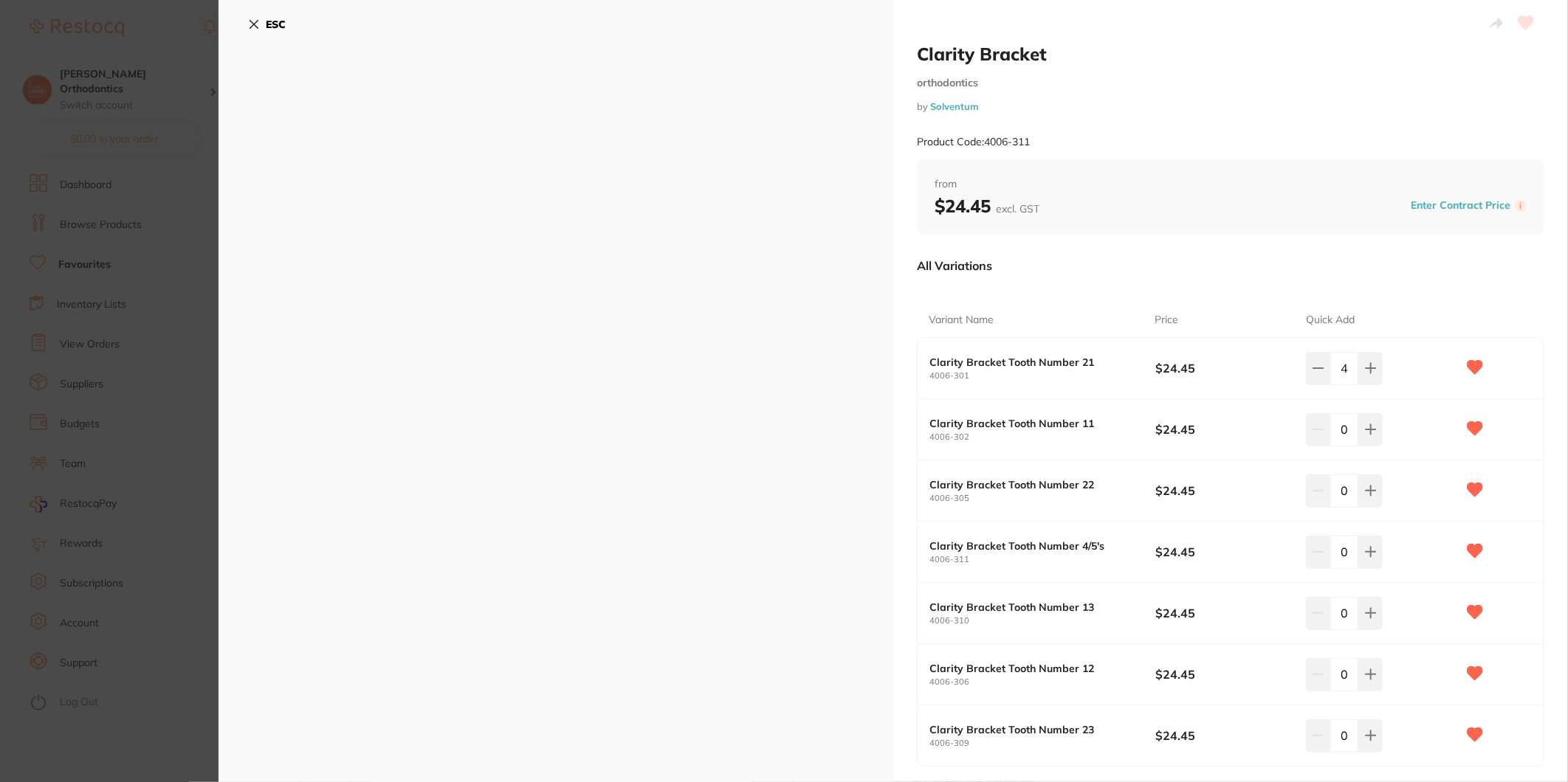
click at [1343, 366] on input "4" at bounding box center [1344, 368] width 28 height 32
type input "15"
click at [1403, 379] on div "15" at bounding box center [1381, 368] width 151 height 32
click at [1339, 430] on input "0" at bounding box center [1344, 429] width 28 height 32
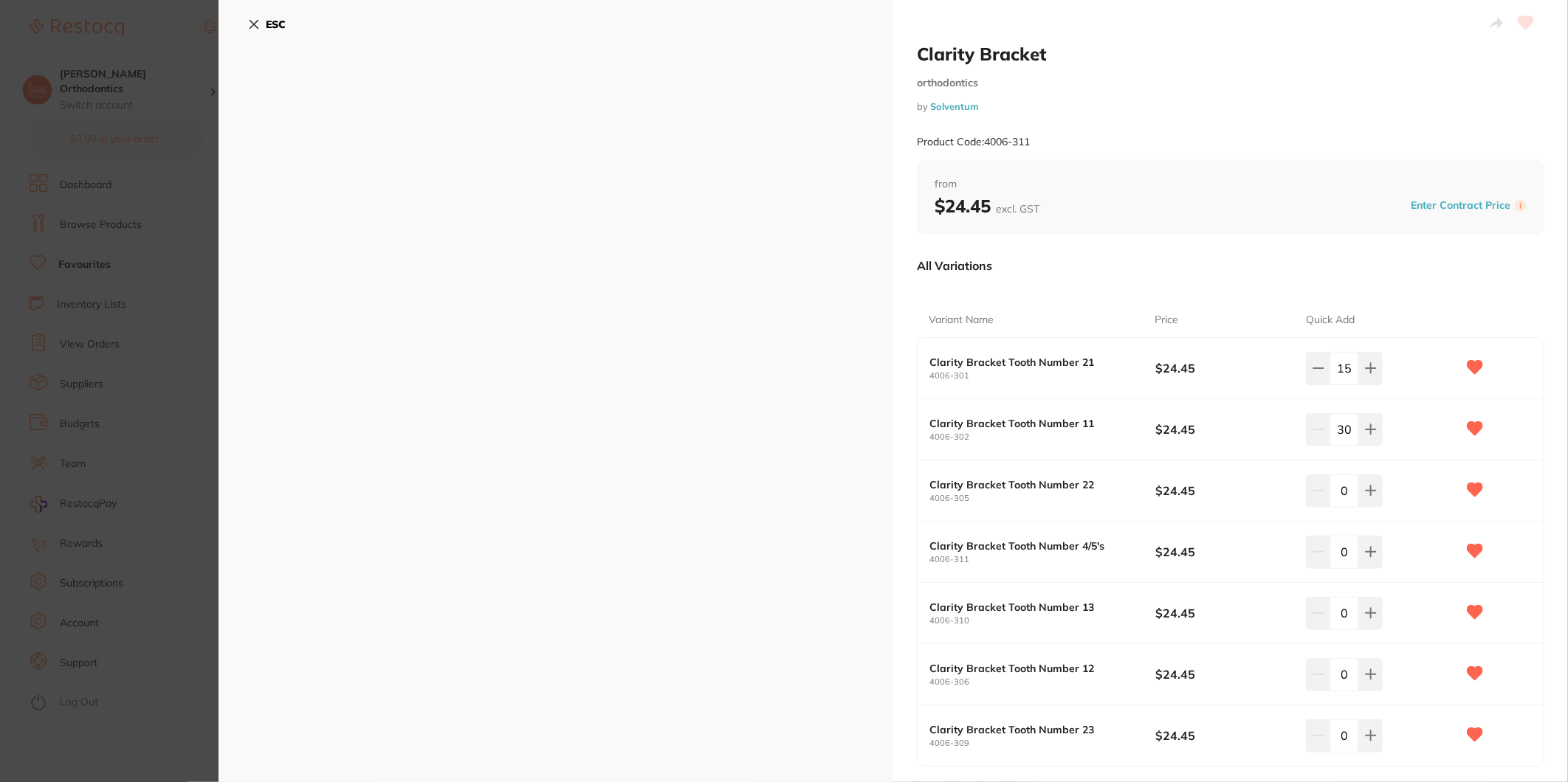
type input "30"
click at [1339, 494] on input "0" at bounding box center [1344, 491] width 28 height 32
type input "25"
click at [1340, 670] on input "0" at bounding box center [1344, 675] width 28 height 32
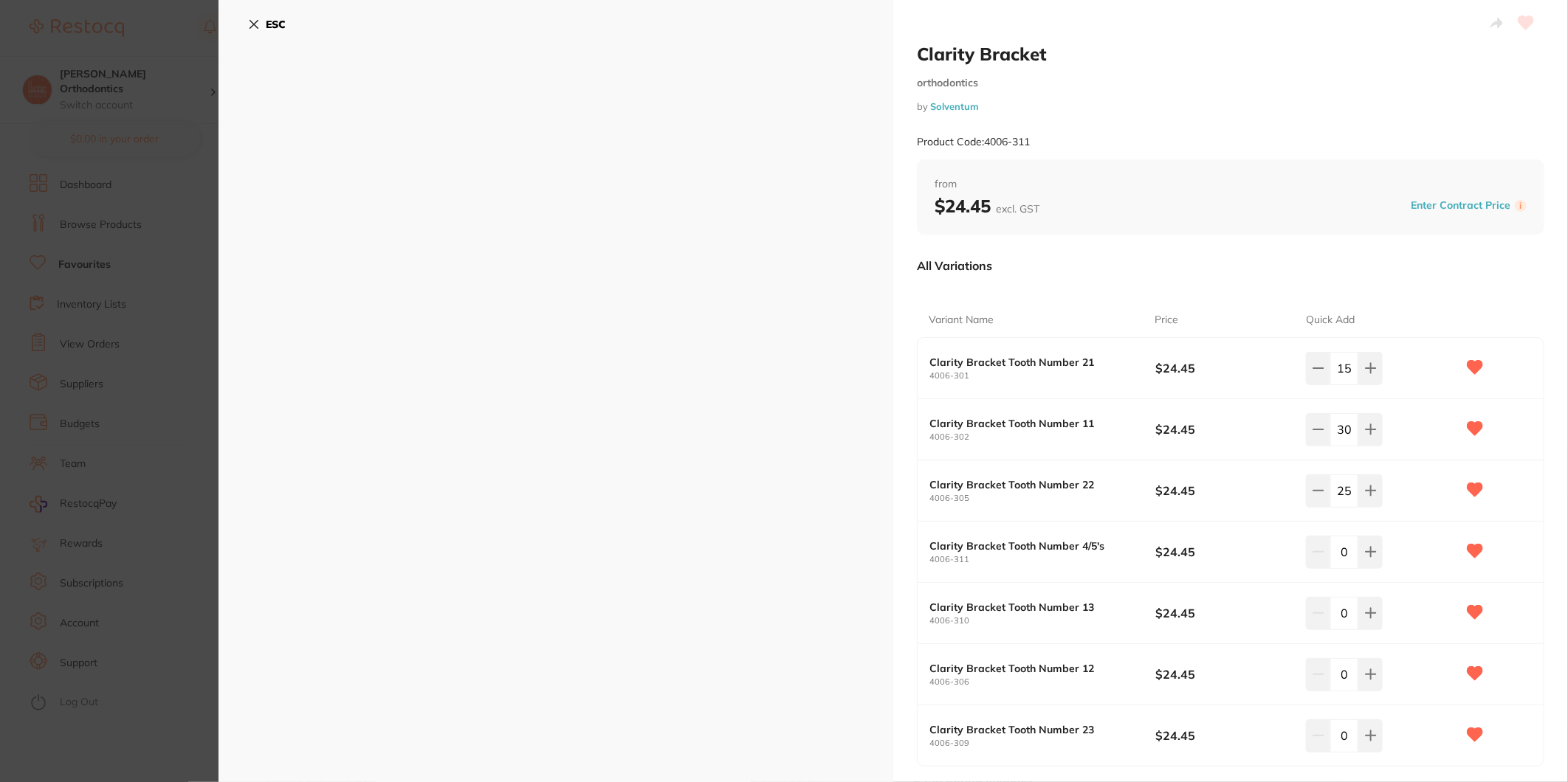
click at [1340, 670] on input "0" at bounding box center [1344, 675] width 28 height 32
type input "15"
click at [1351, 548] on input "0" at bounding box center [1344, 552] width 28 height 32
click at [1339, 550] on input "0" at bounding box center [1344, 552] width 28 height 32
type input "80"
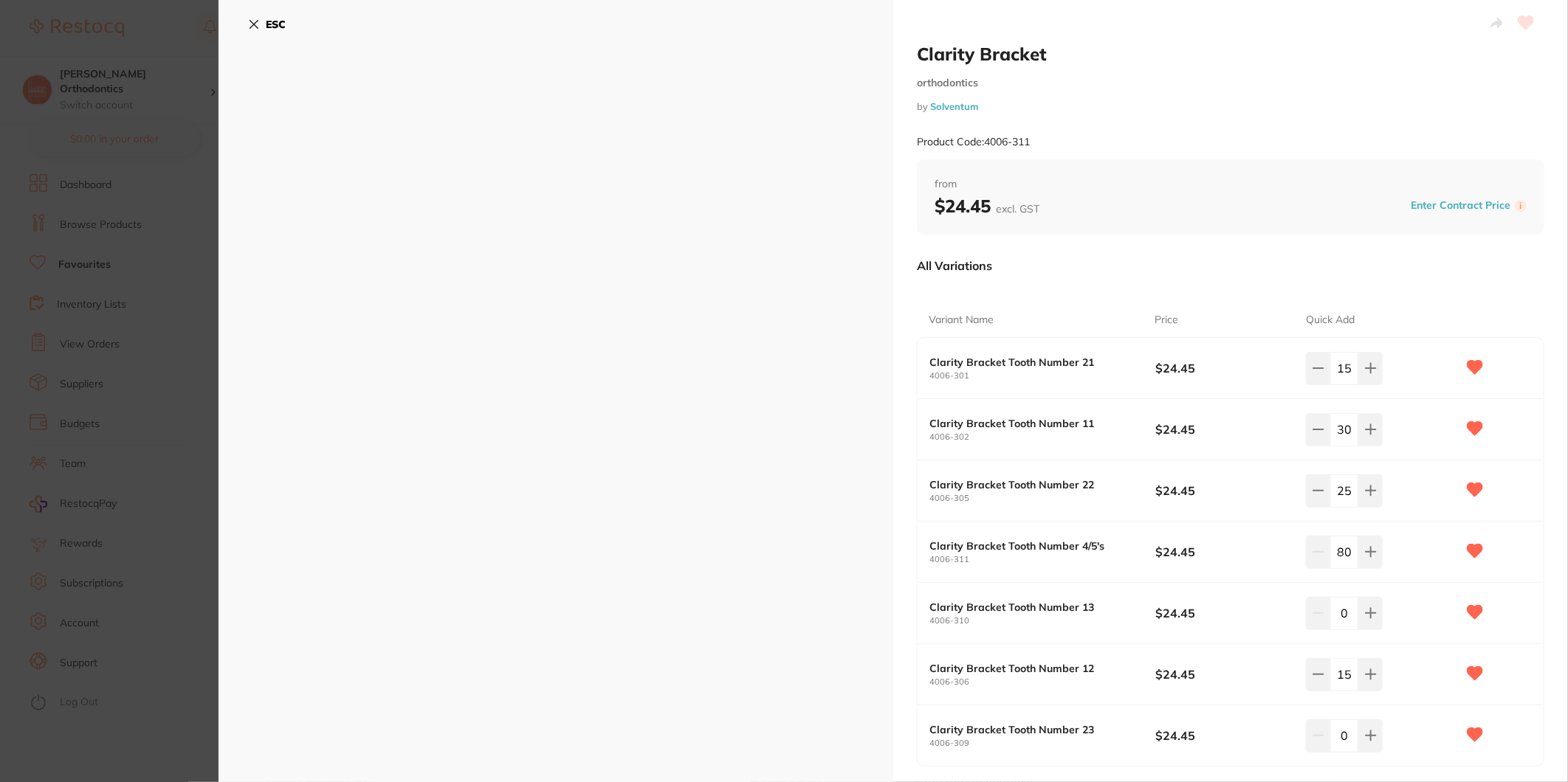
click at [1338, 618] on input "0" at bounding box center [1344, 614] width 28 height 32
click at [1340, 618] on input "0" at bounding box center [1344, 614] width 28 height 32
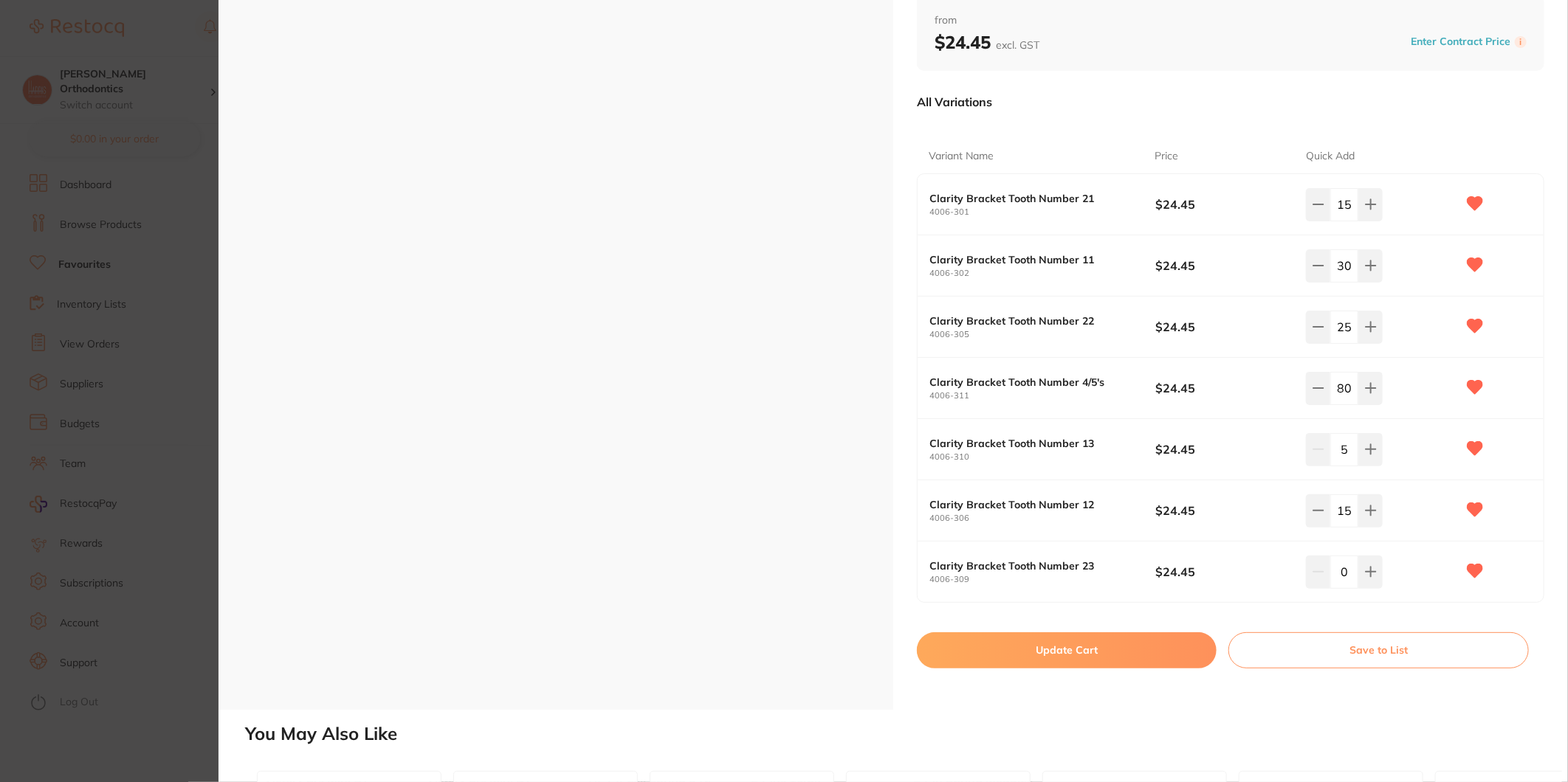
type input "5"
click at [1345, 569] on input "0" at bounding box center [1344, 571] width 28 height 32
type input "5"
click at [1400, 586] on div "5" at bounding box center [1381, 571] width 151 height 32
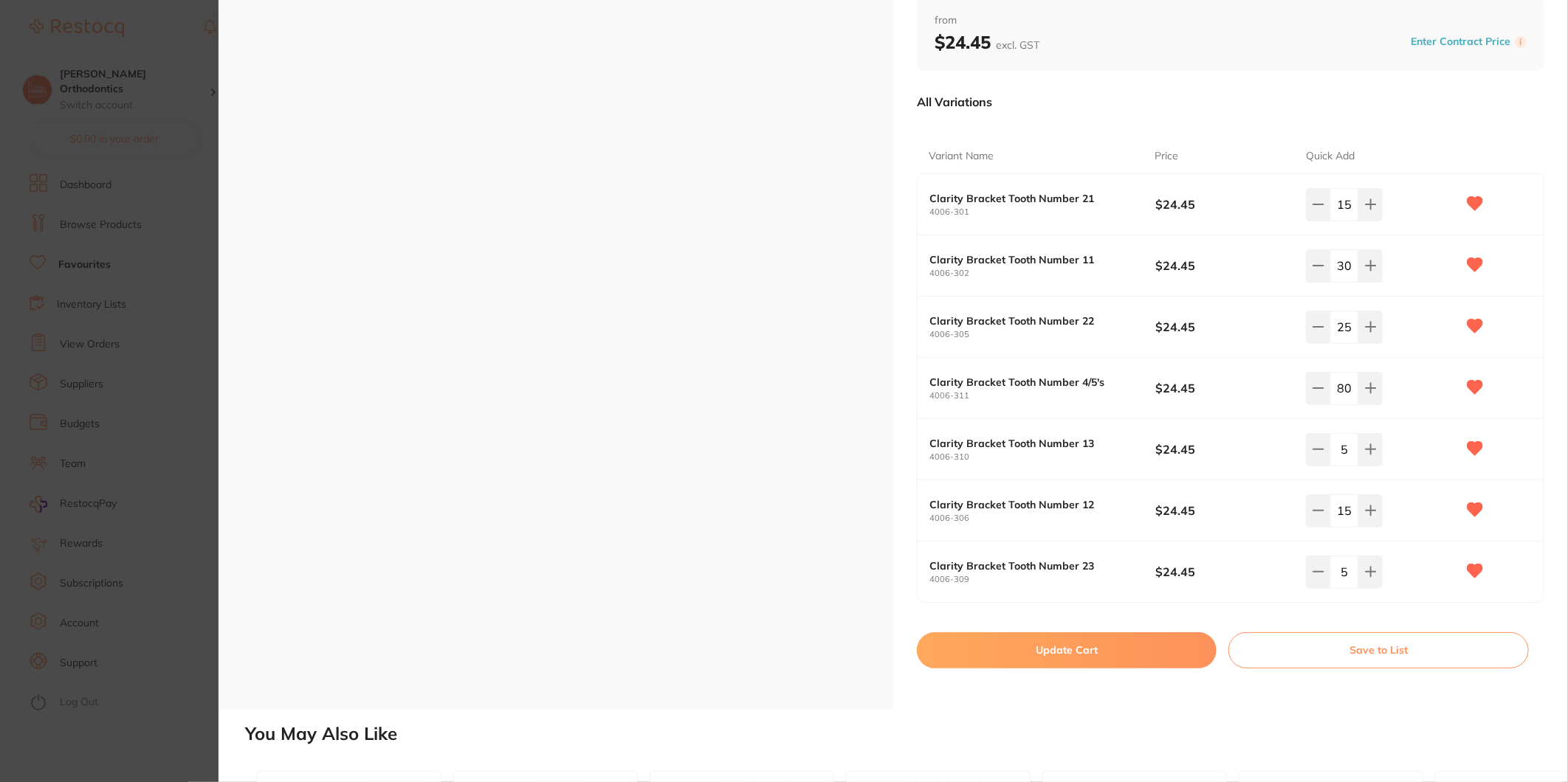
click at [1144, 659] on button "Update Cart" at bounding box center [1066, 650] width 299 height 36
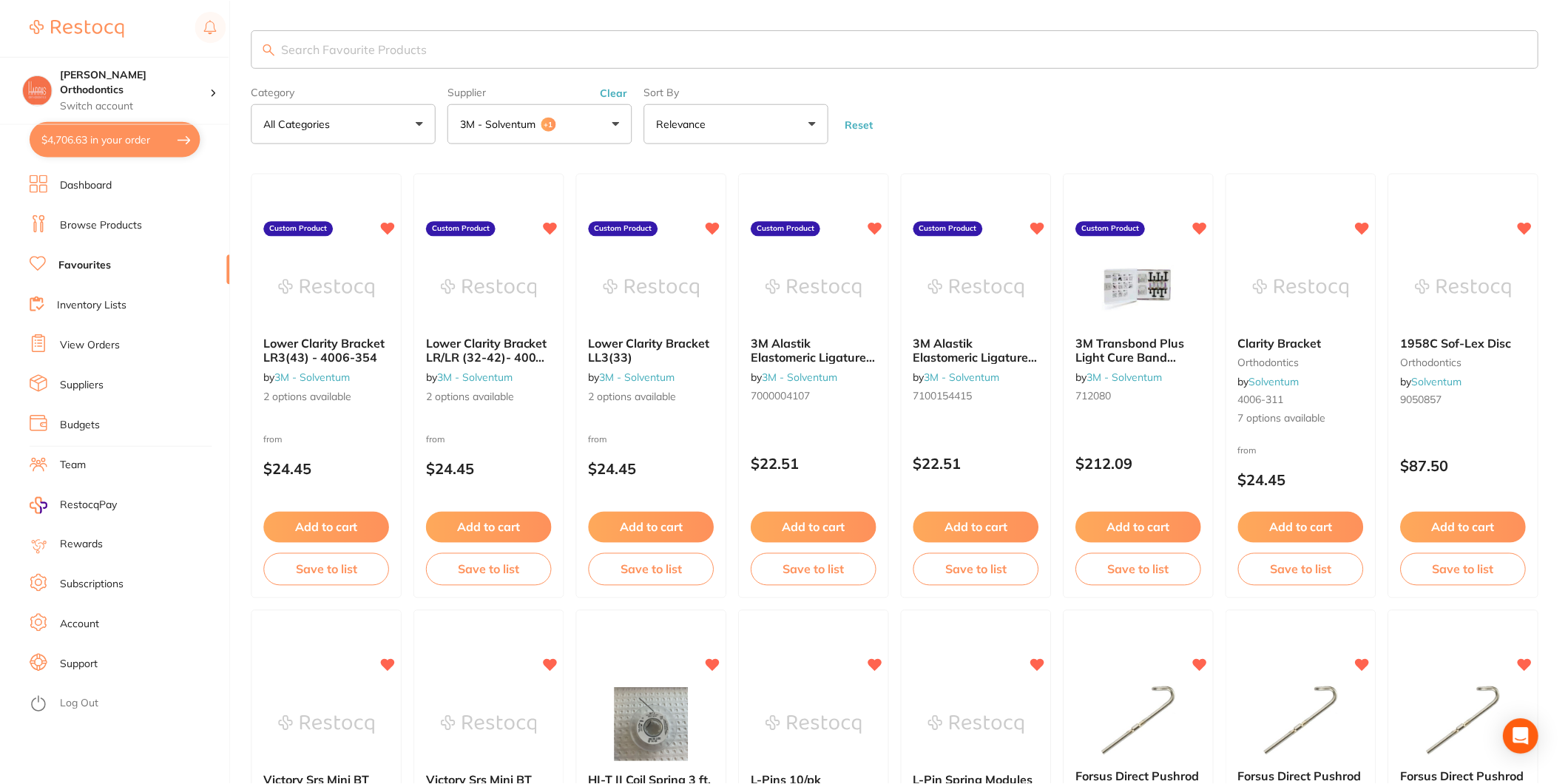
scroll to position [82, 0]
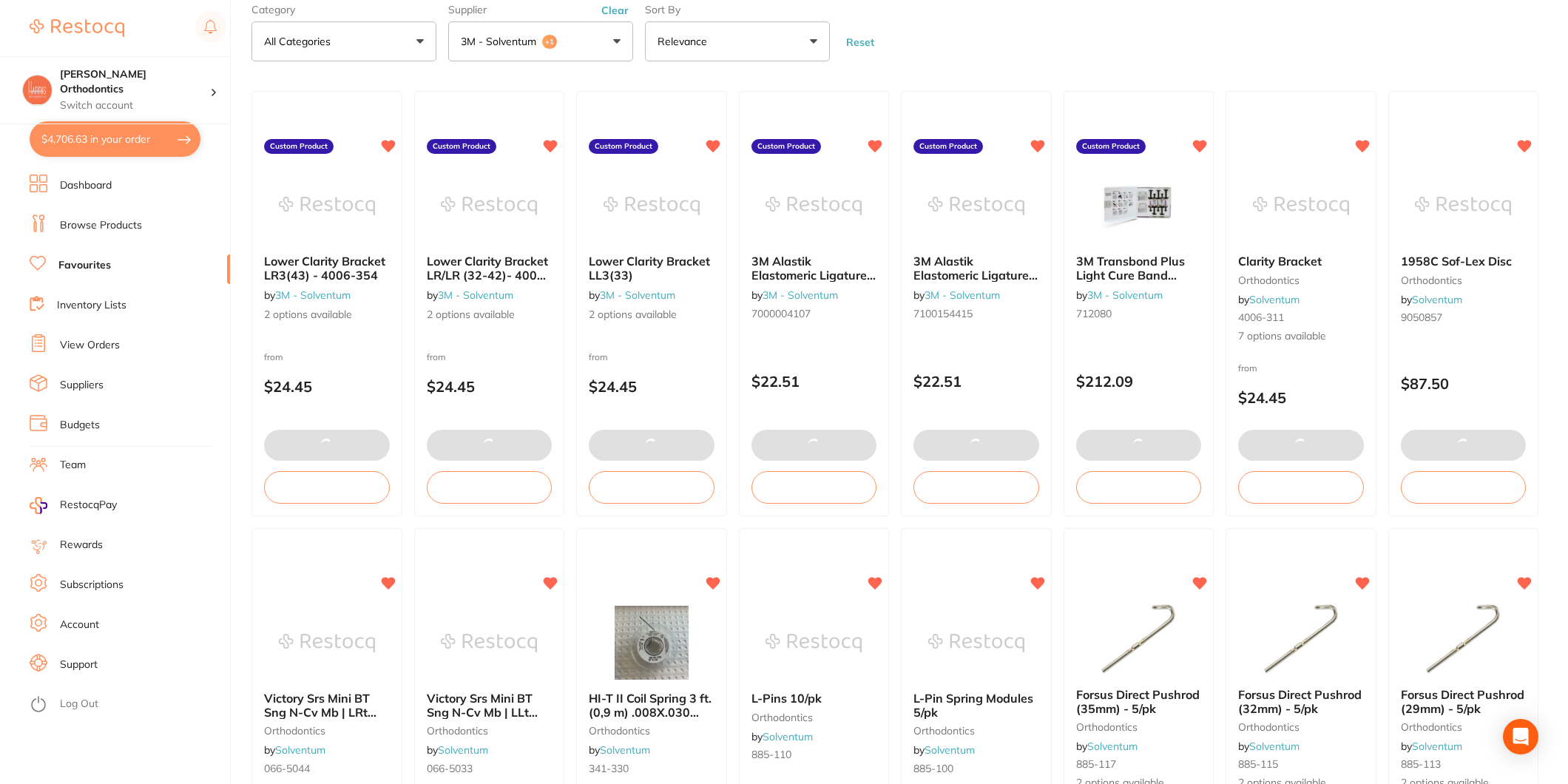
checkbox input "false"
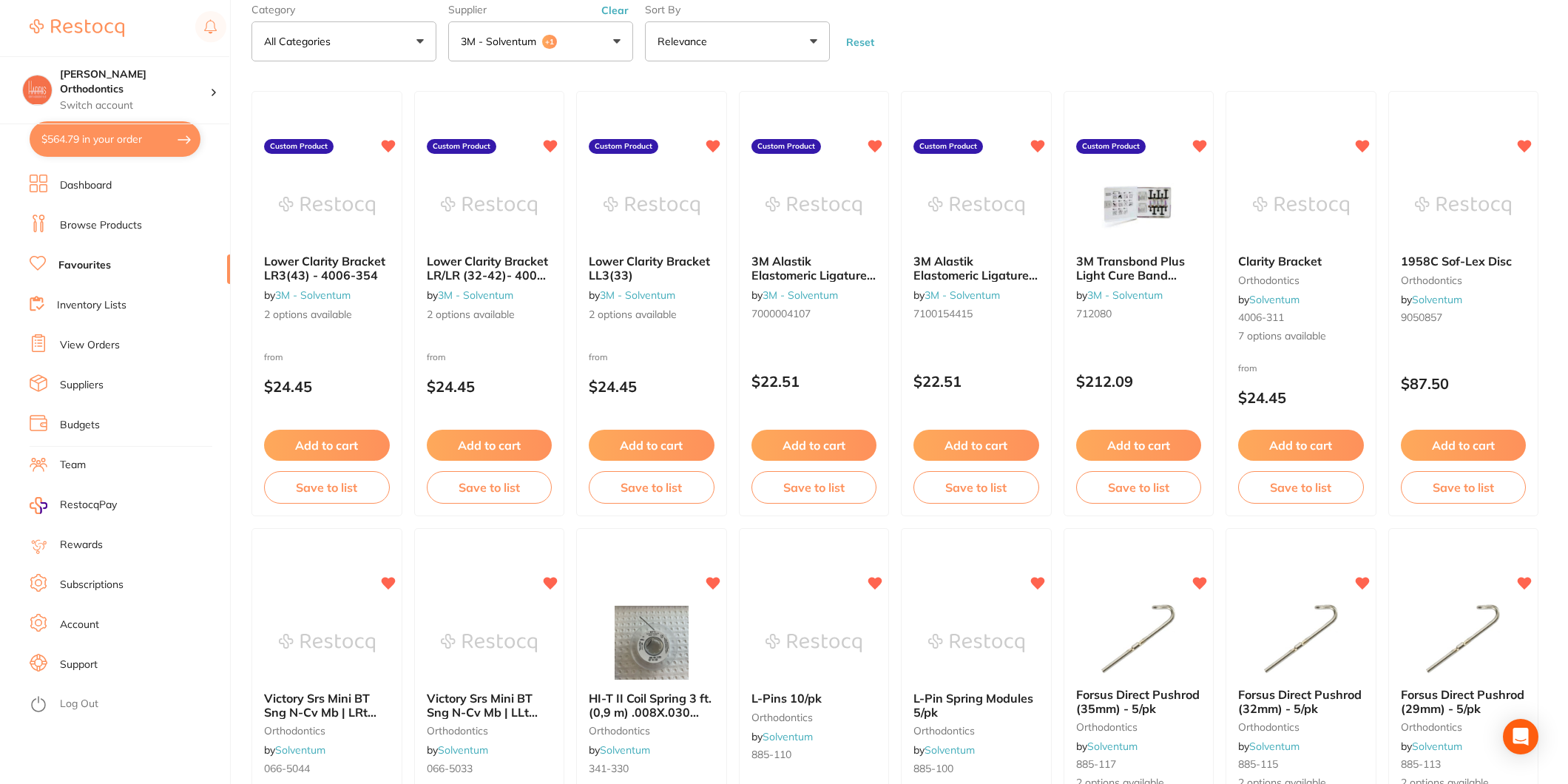
type input "15"
type input "30"
type input "25"
type input "5"
type input "80"
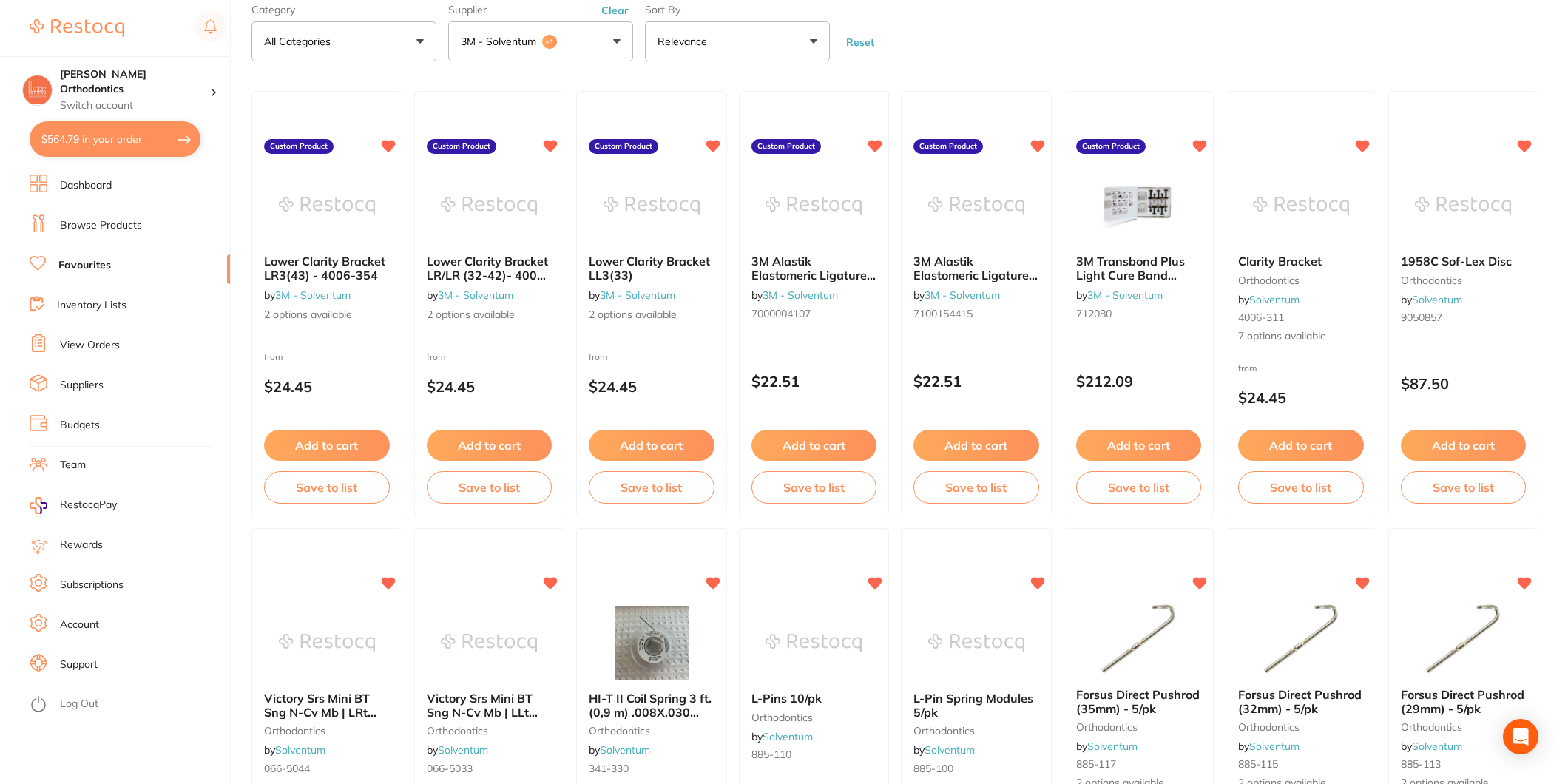
type input "5"
click at [119, 137] on button "$4,706.63 in your order" at bounding box center [115, 139] width 171 height 36
checkbox input "true"
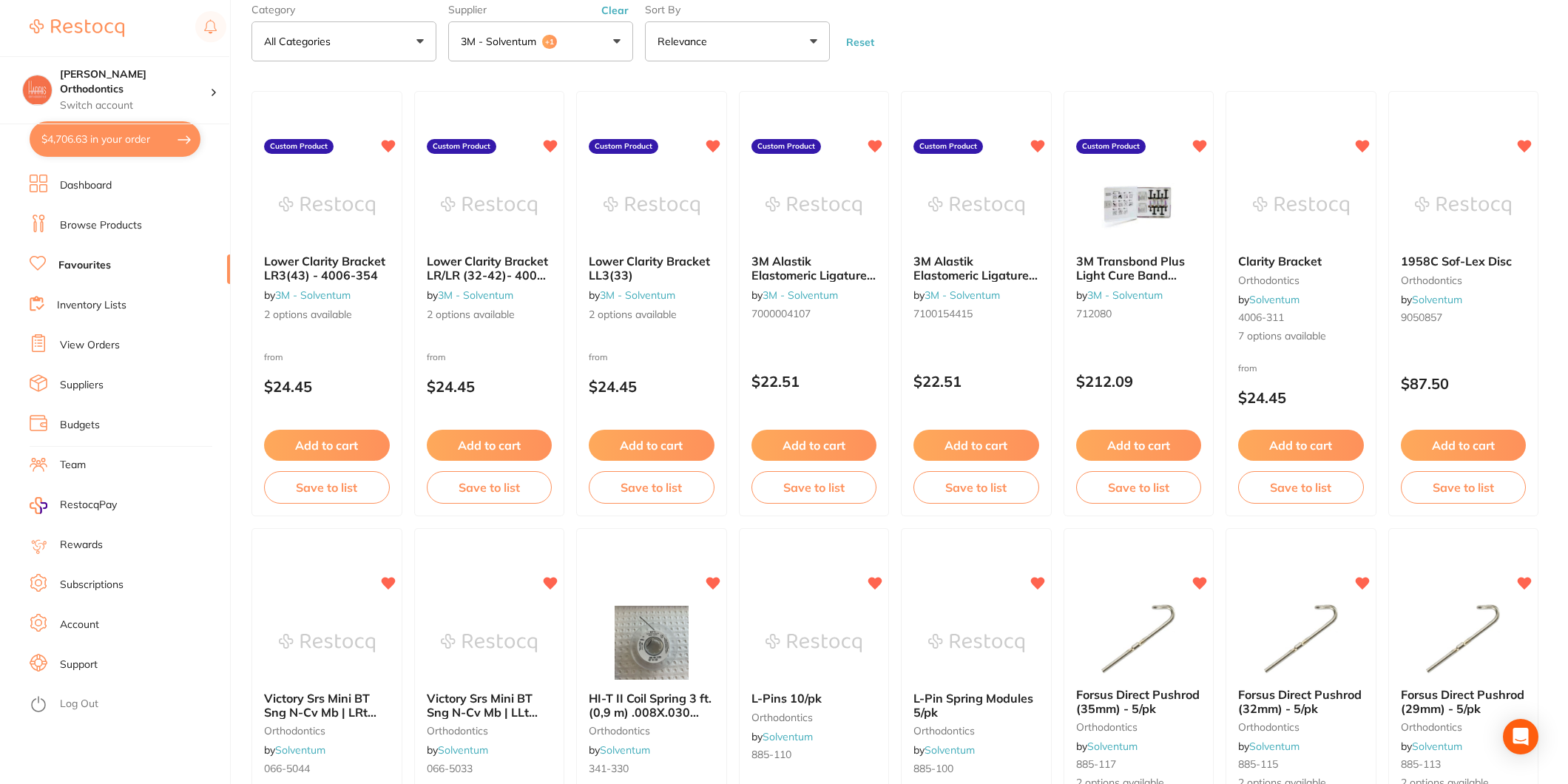
checkbox input "true"
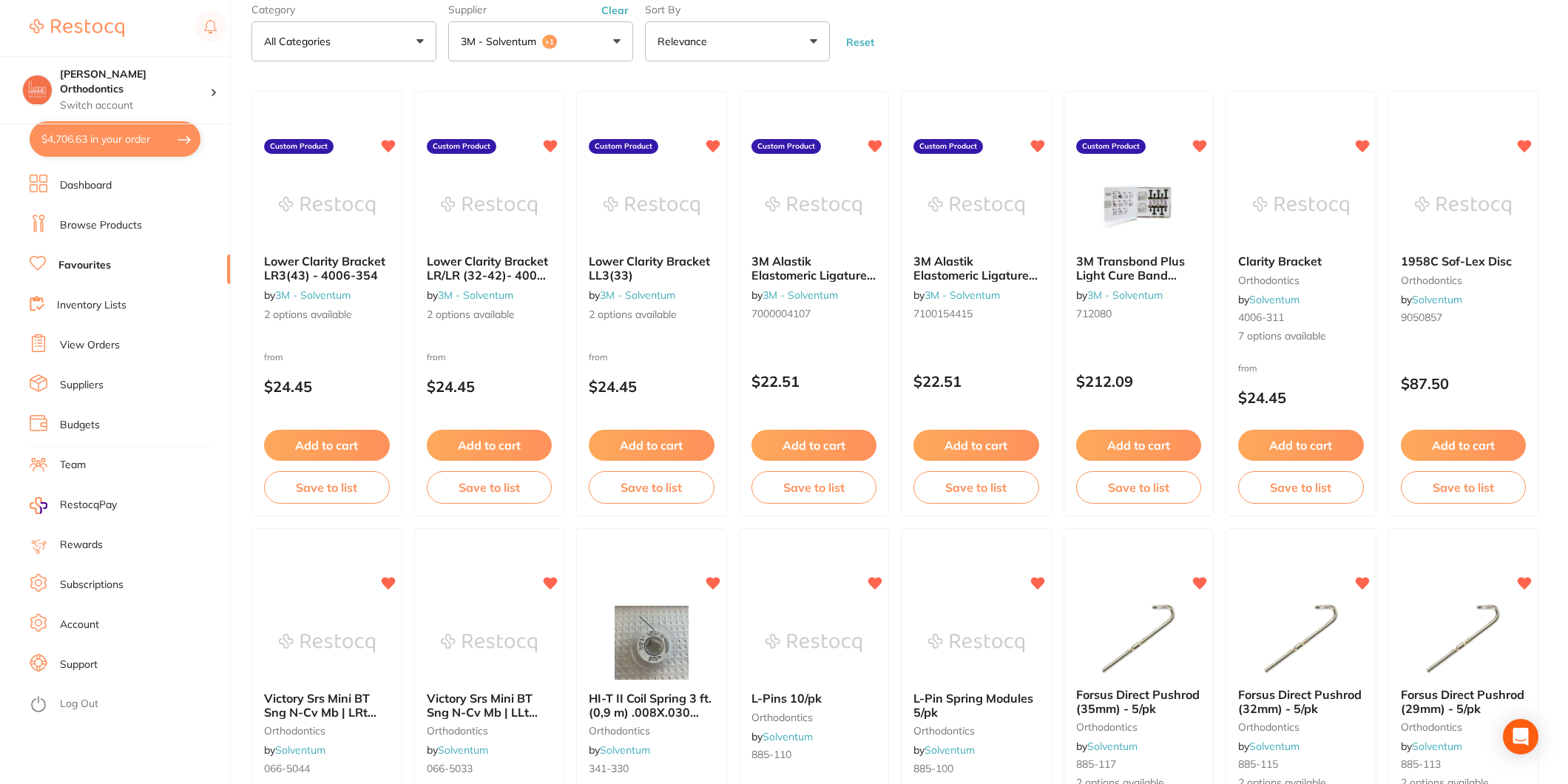
checkbox input "true"
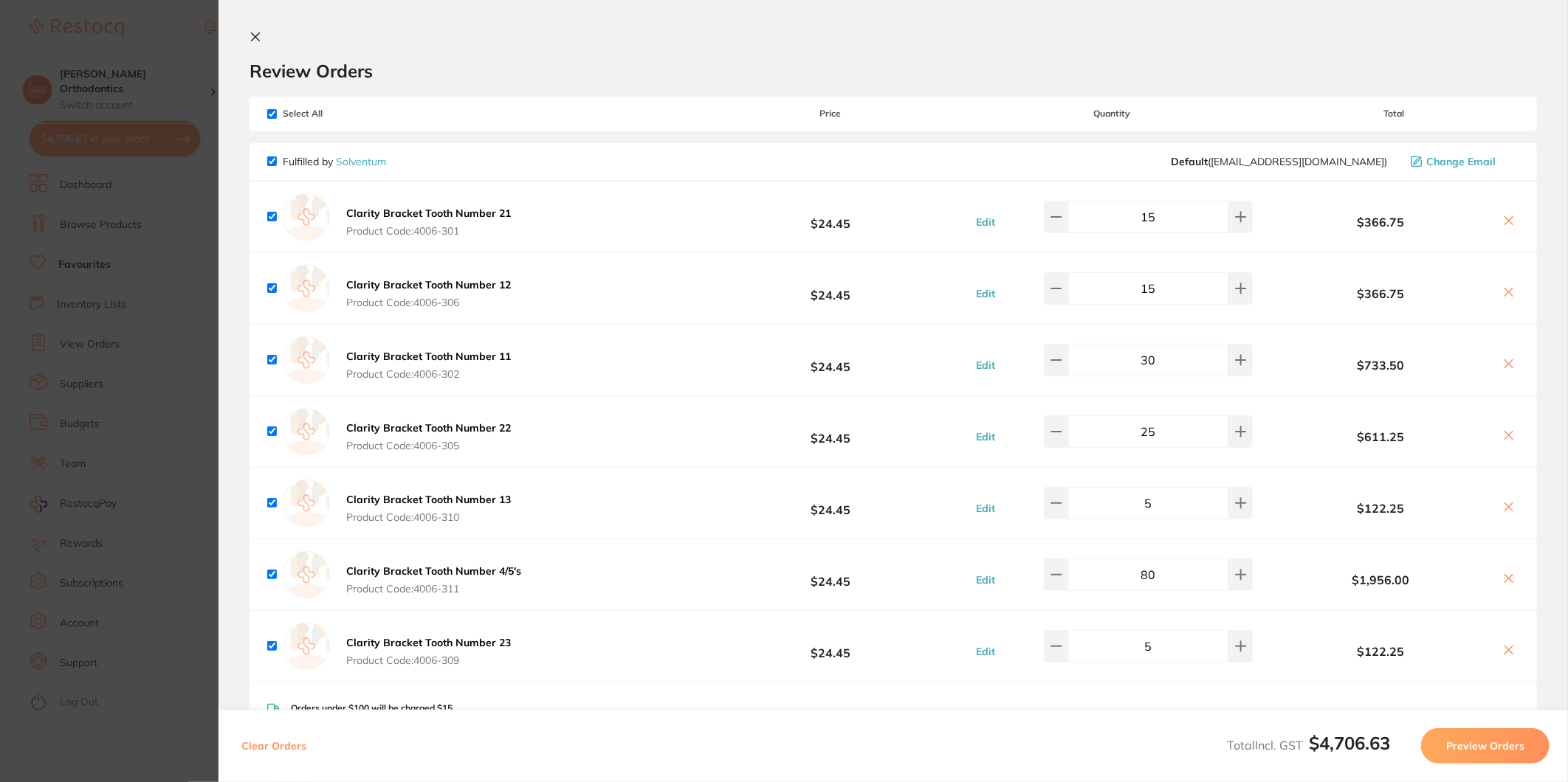
scroll to position [326, 0]
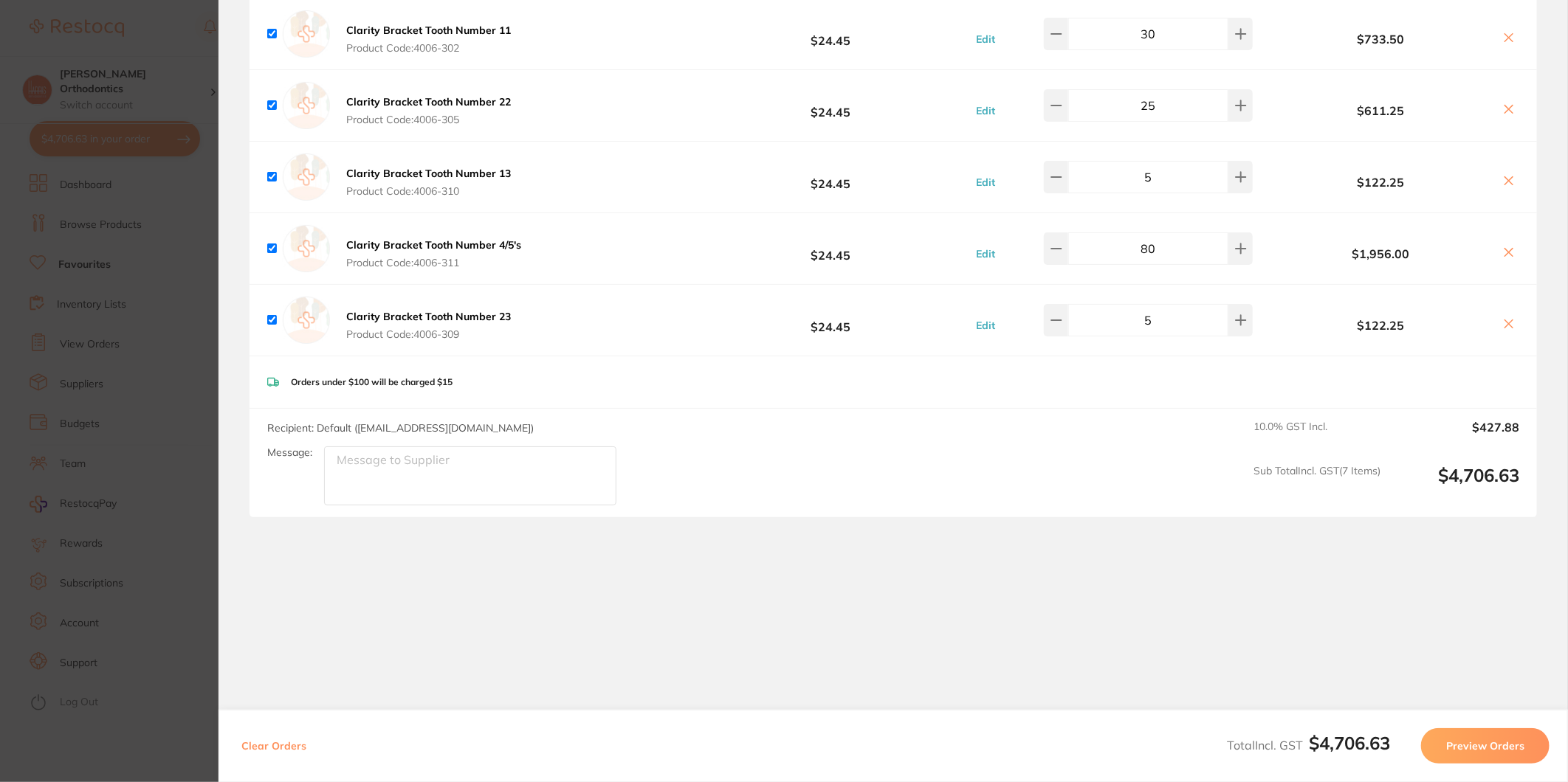
click at [1500, 731] on button "Preview Orders" at bounding box center [1485, 746] width 128 height 36
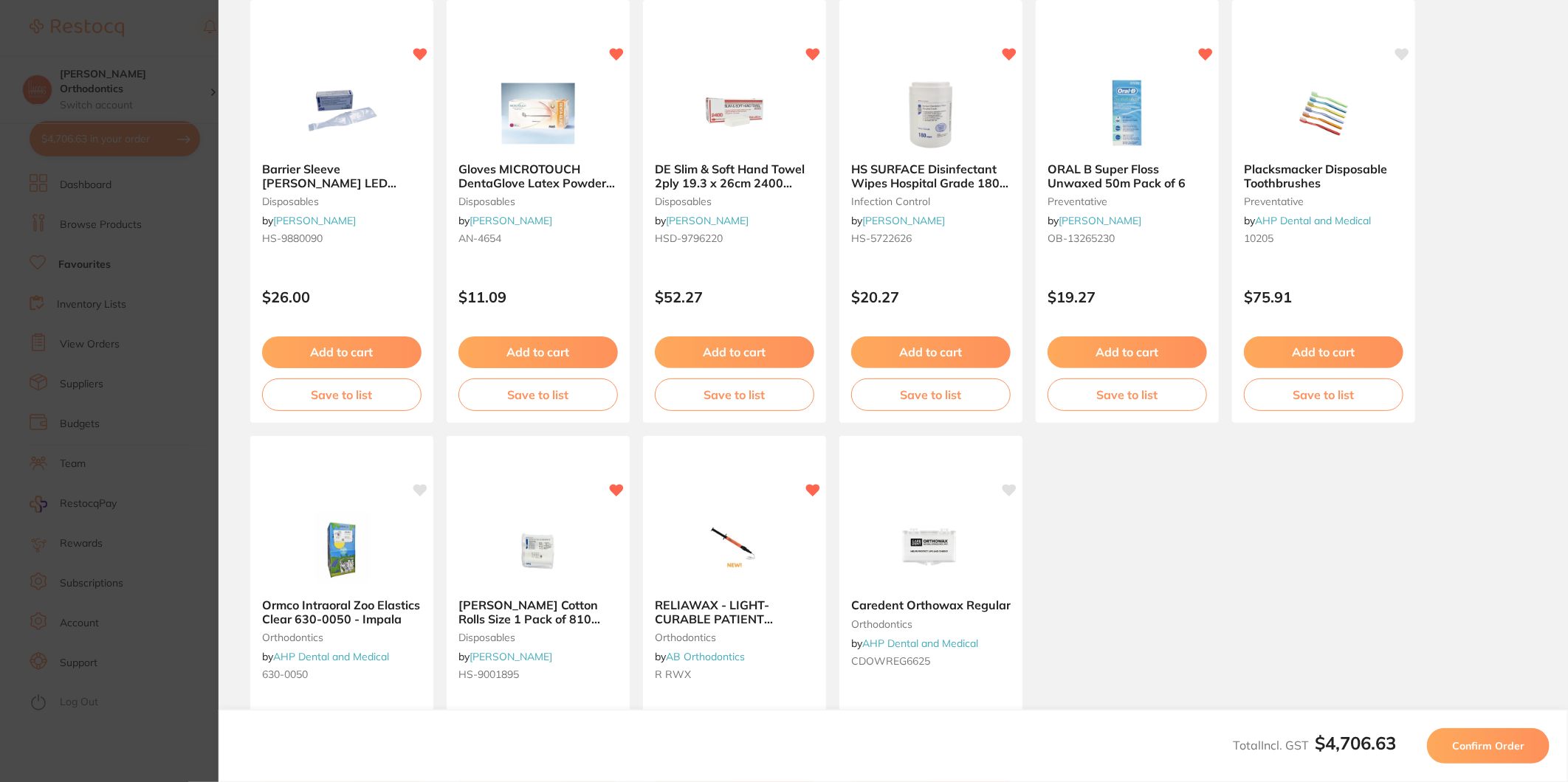
scroll to position [0, 0]
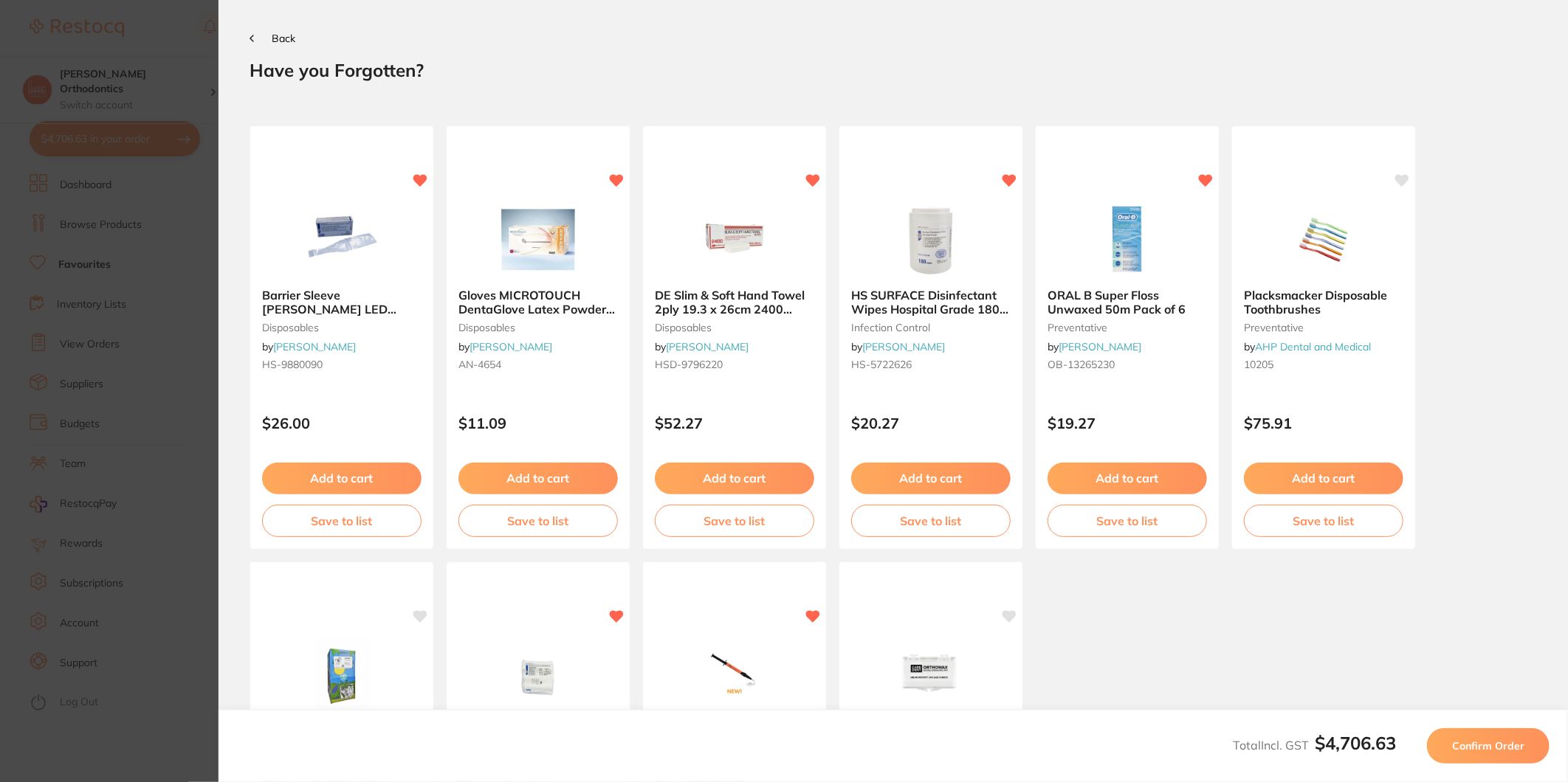
click at [1510, 746] on span "Confirm Order" at bounding box center [1488, 746] width 73 height 13
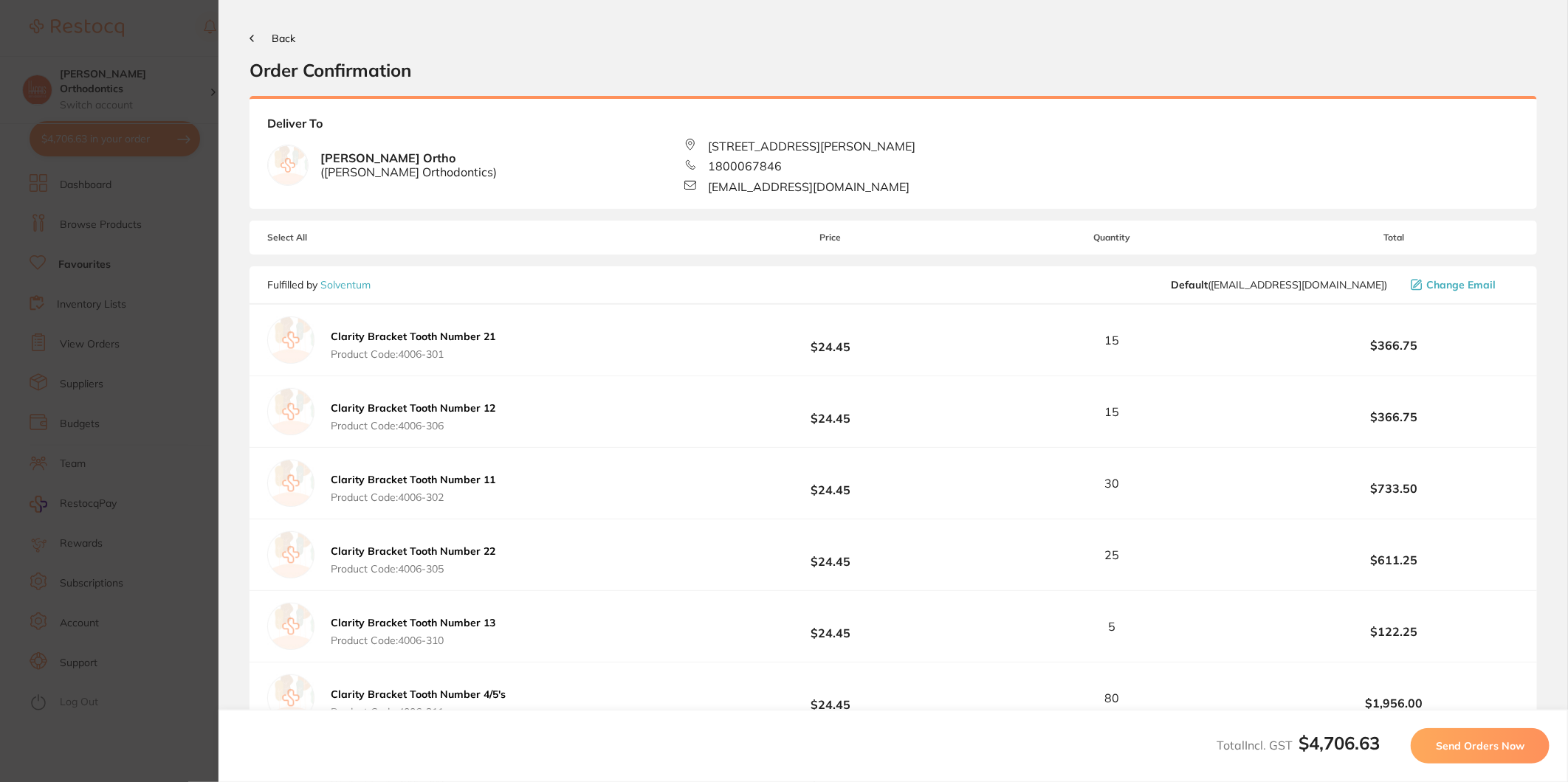
click at [1510, 746] on span "Send Orders Now" at bounding box center [1479, 746] width 89 height 13
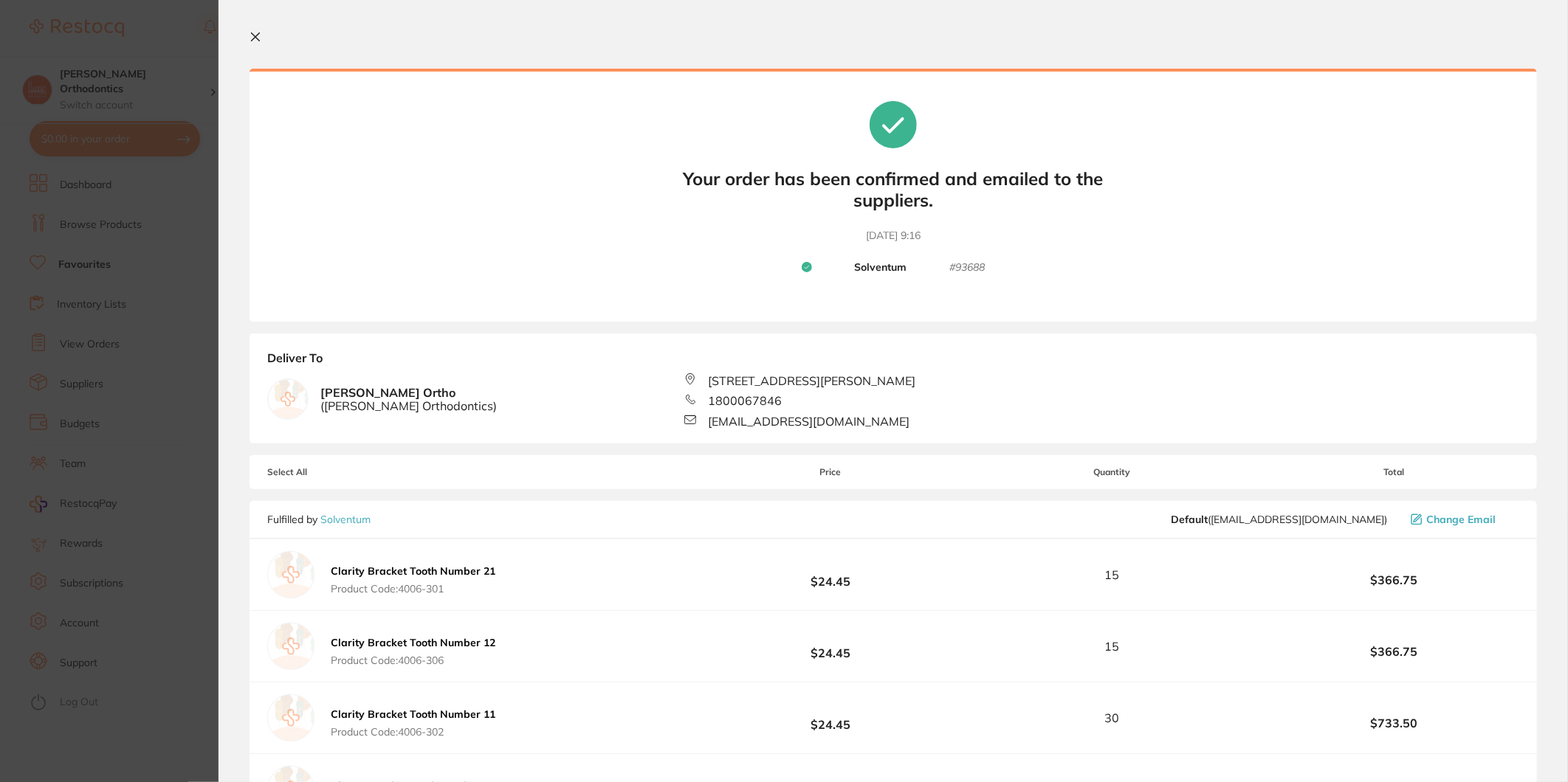
click at [255, 37] on icon at bounding box center [255, 37] width 8 height 8
